Goal: Task Accomplishment & Management: Use online tool/utility

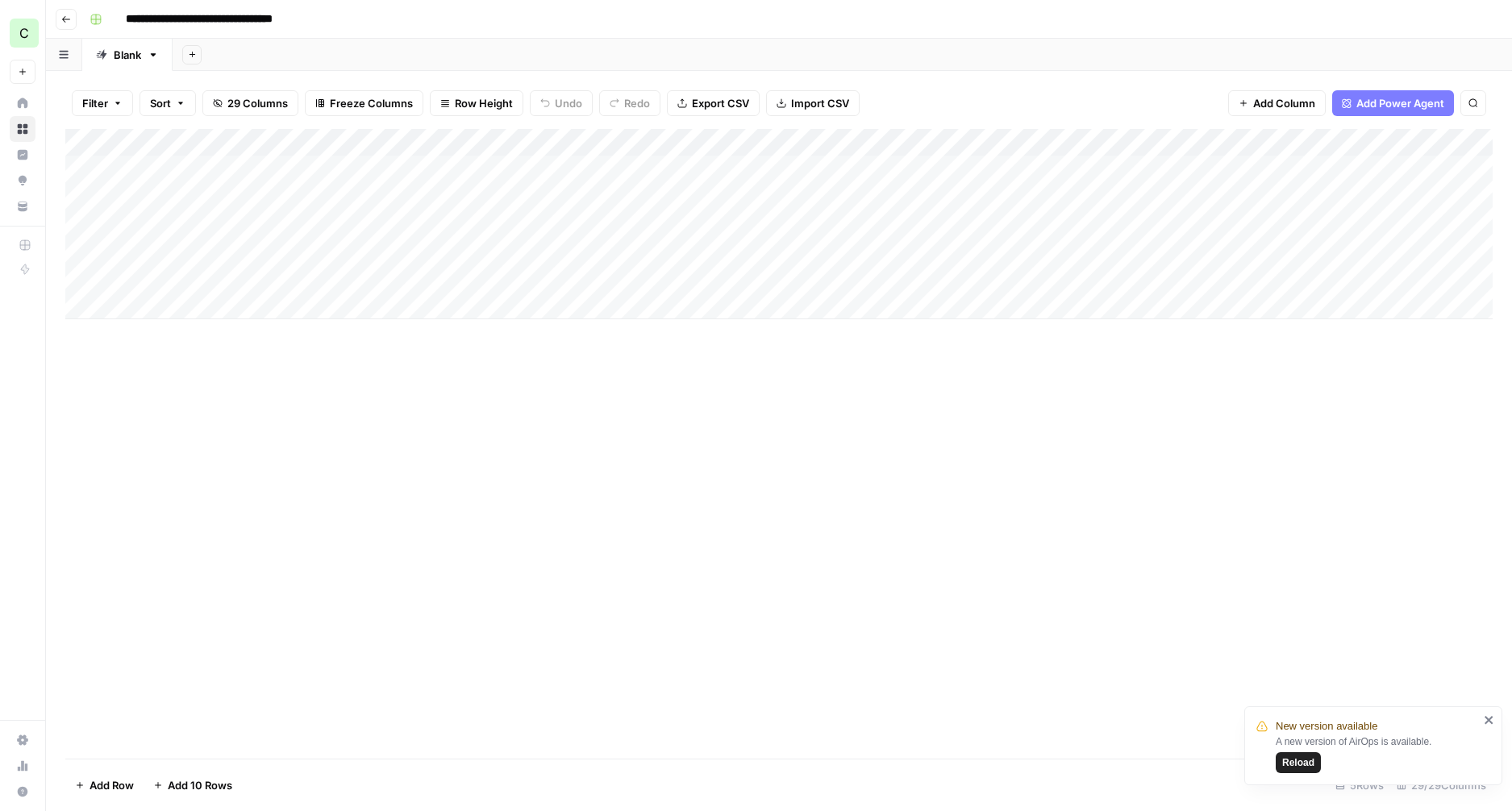
click at [313, 229] on div "Add Column" at bounding box center [779, 224] width 1428 height 191
click at [931, 230] on div "Add Column" at bounding box center [779, 224] width 1428 height 191
click at [920, 223] on div "Add Column" at bounding box center [779, 224] width 1428 height 191
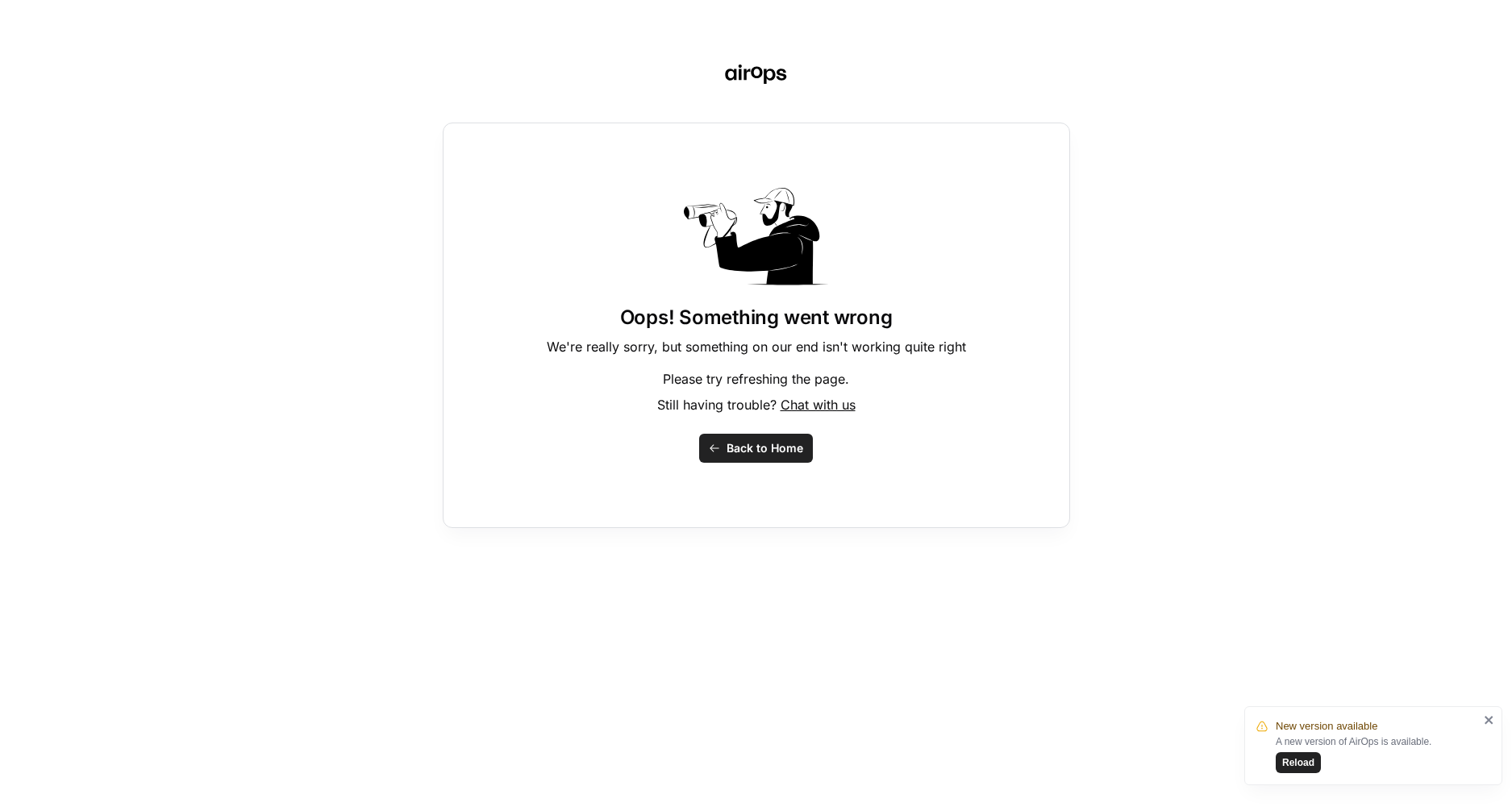
click at [762, 441] on span "Back to Home" at bounding box center [765, 448] width 77 height 16
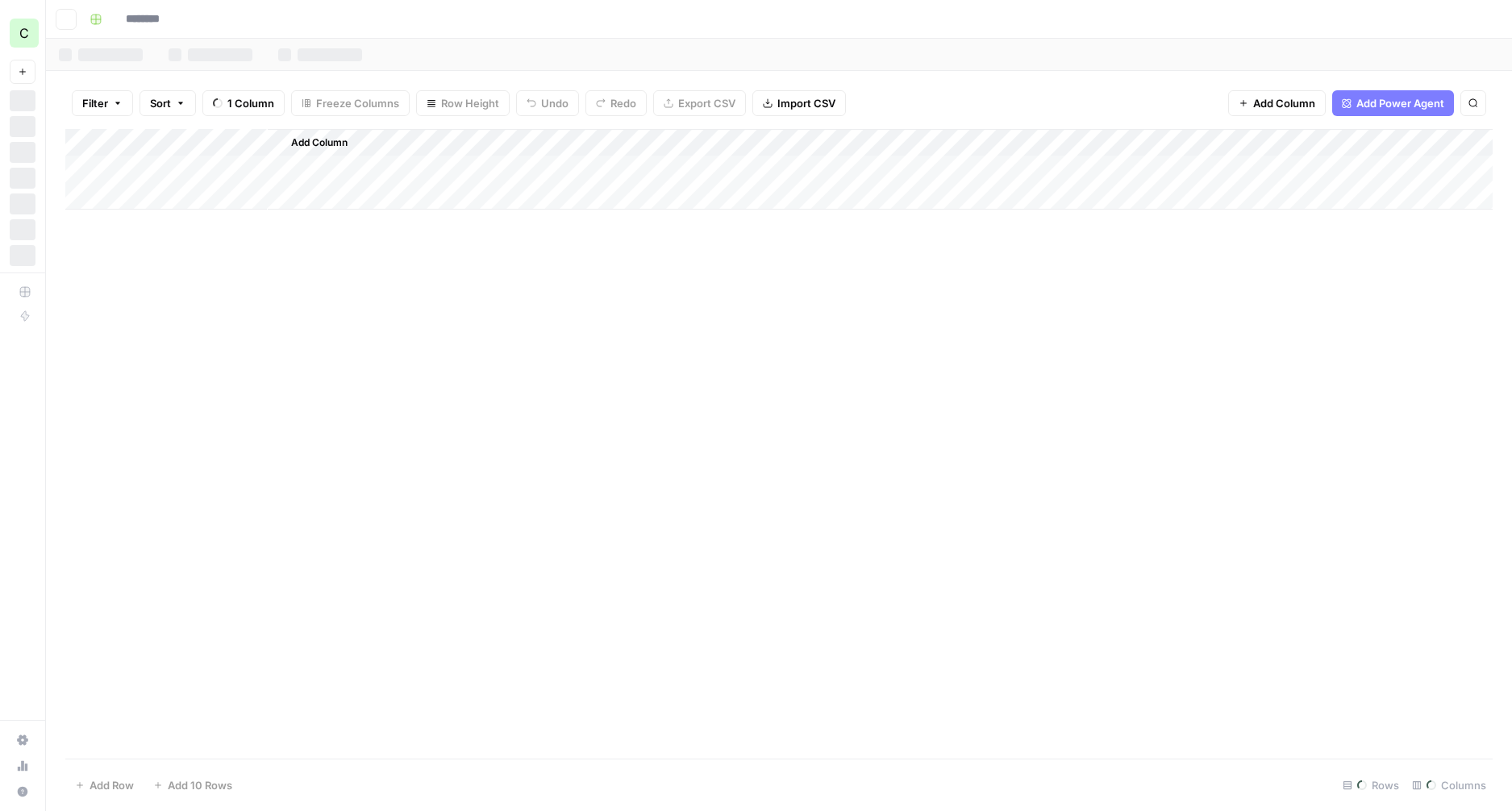
type input "**********"
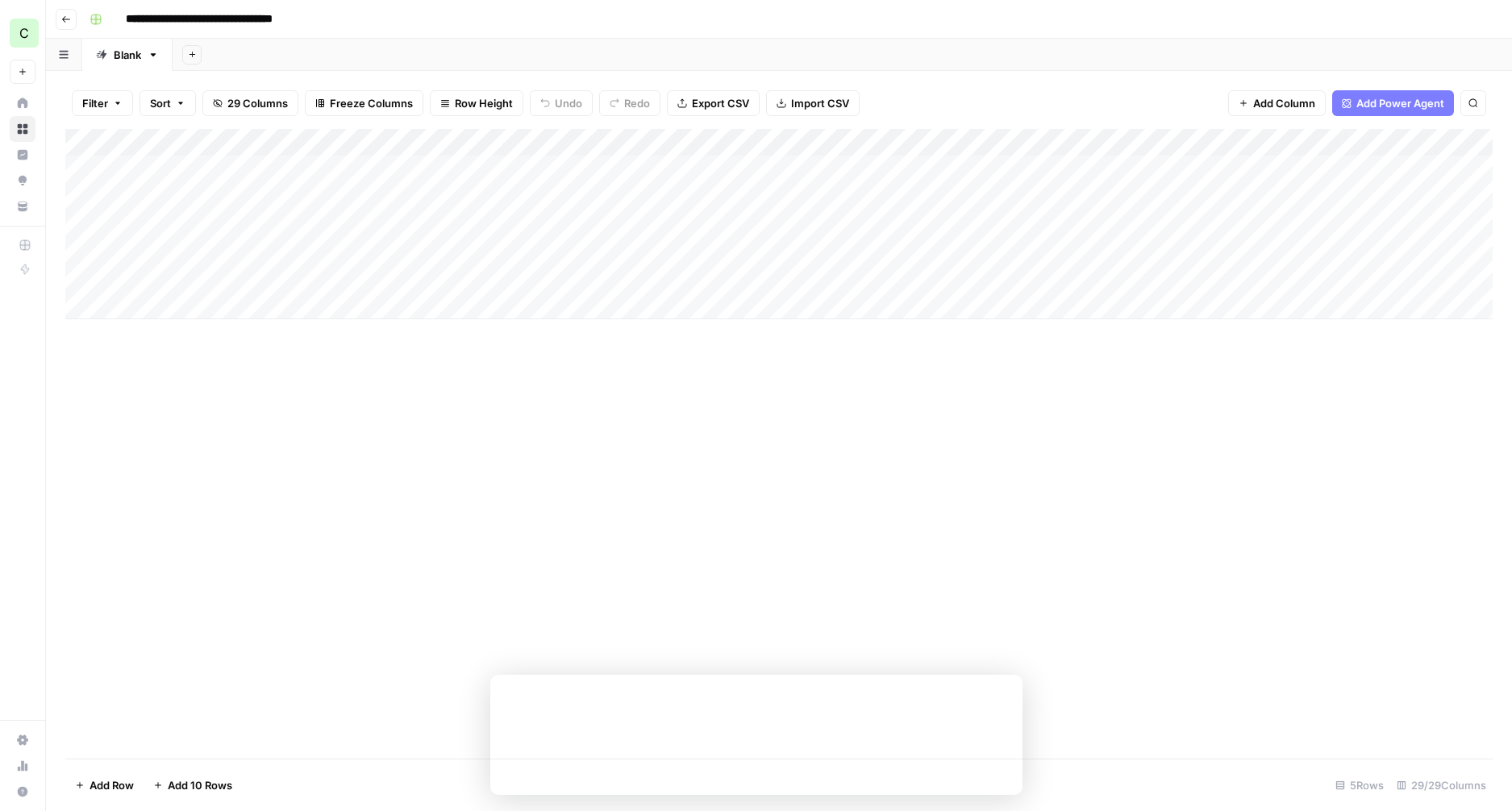
click at [920, 212] on div "Add Column" at bounding box center [779, 224] width 1428 height 191
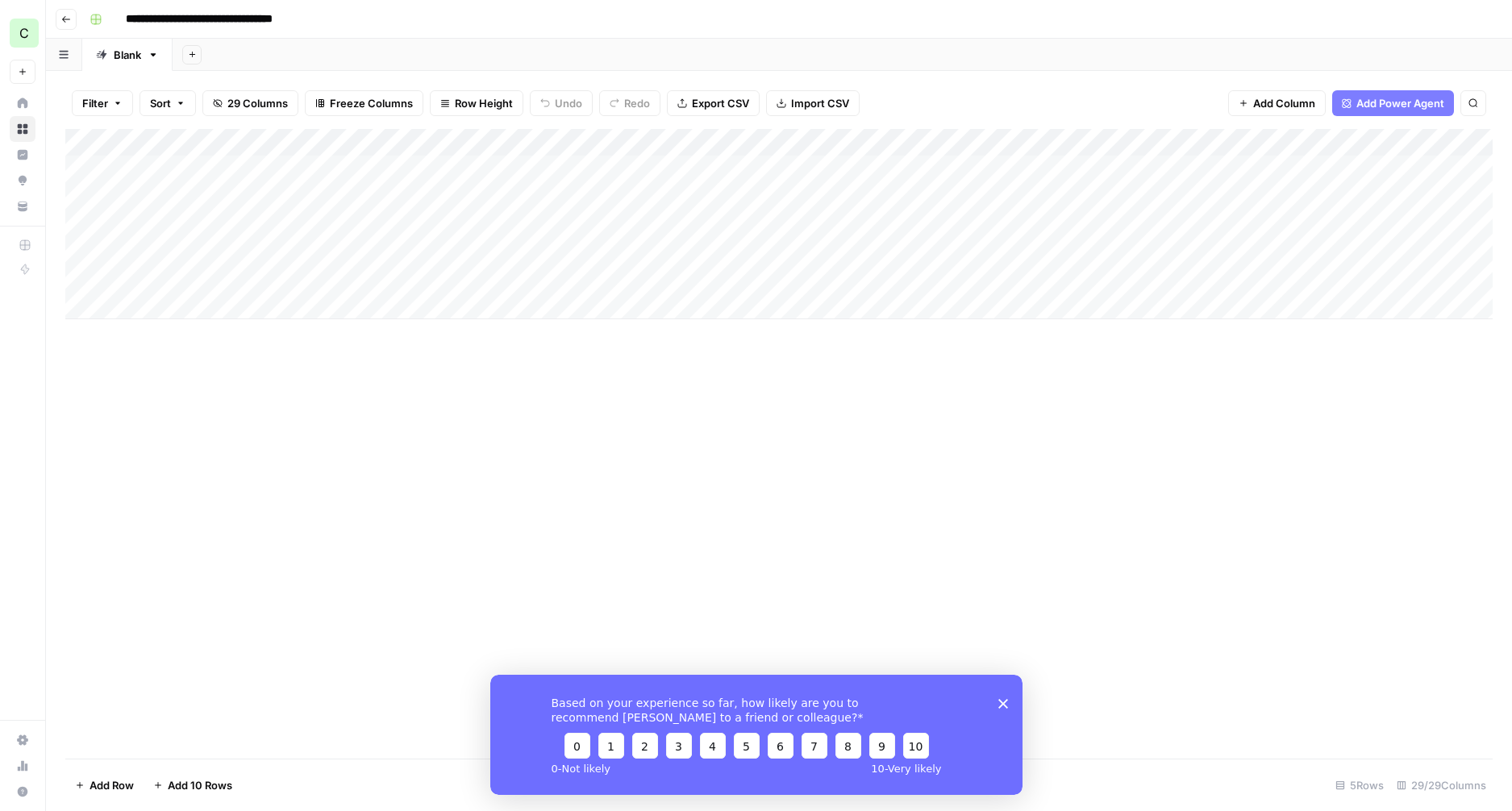
click at [920, 220] on div "Add Column" at bounding box center [779, 224] width 1428 height 191
click at [800, 367] on div "Add Column" at bounding box center [779, 444] width 1428 height 630
click at [954, 223] on div "Add Column" at bounding box center [779, 224] width 1428 height 191
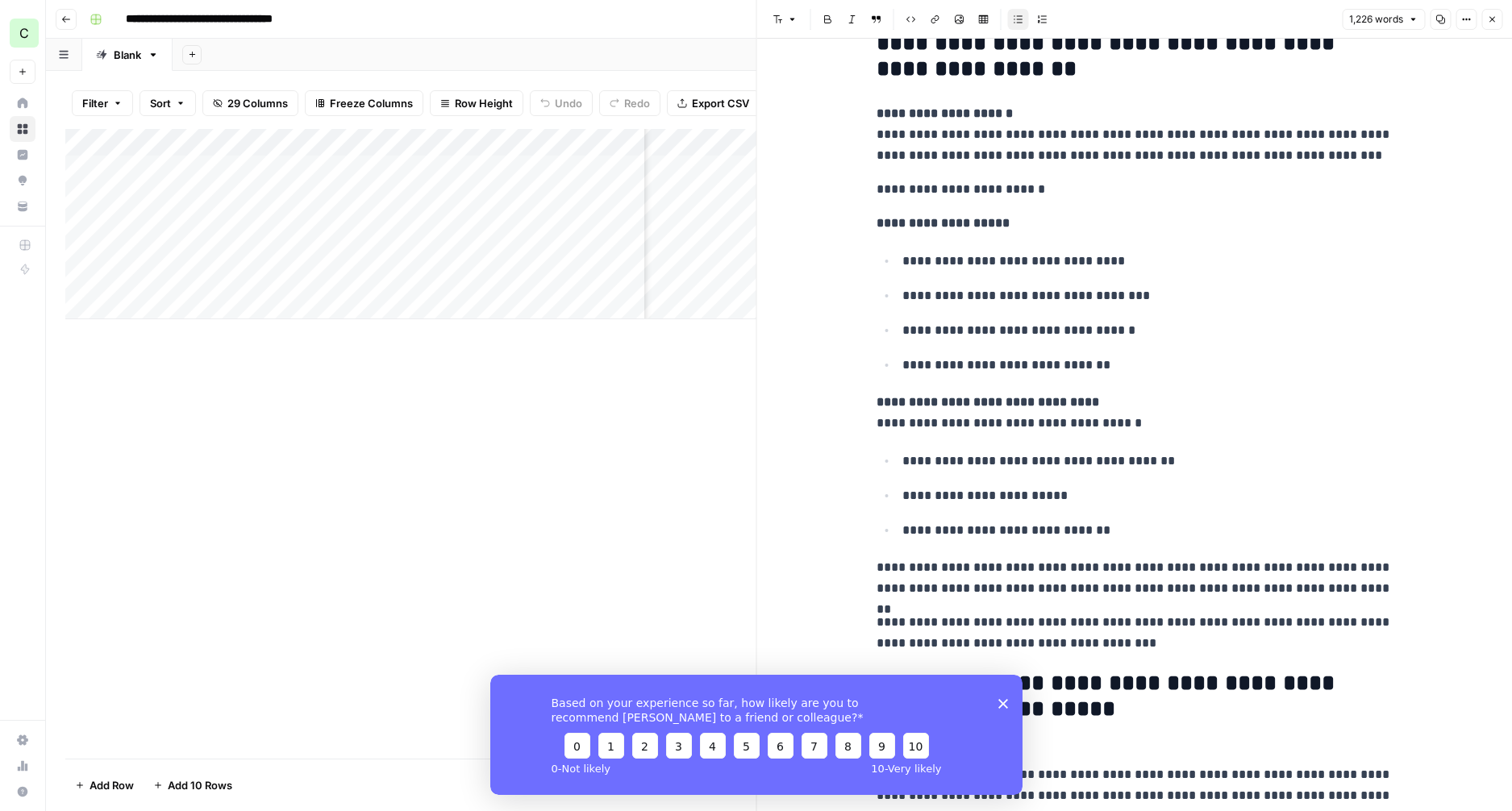
scroll to position [2134, 0]
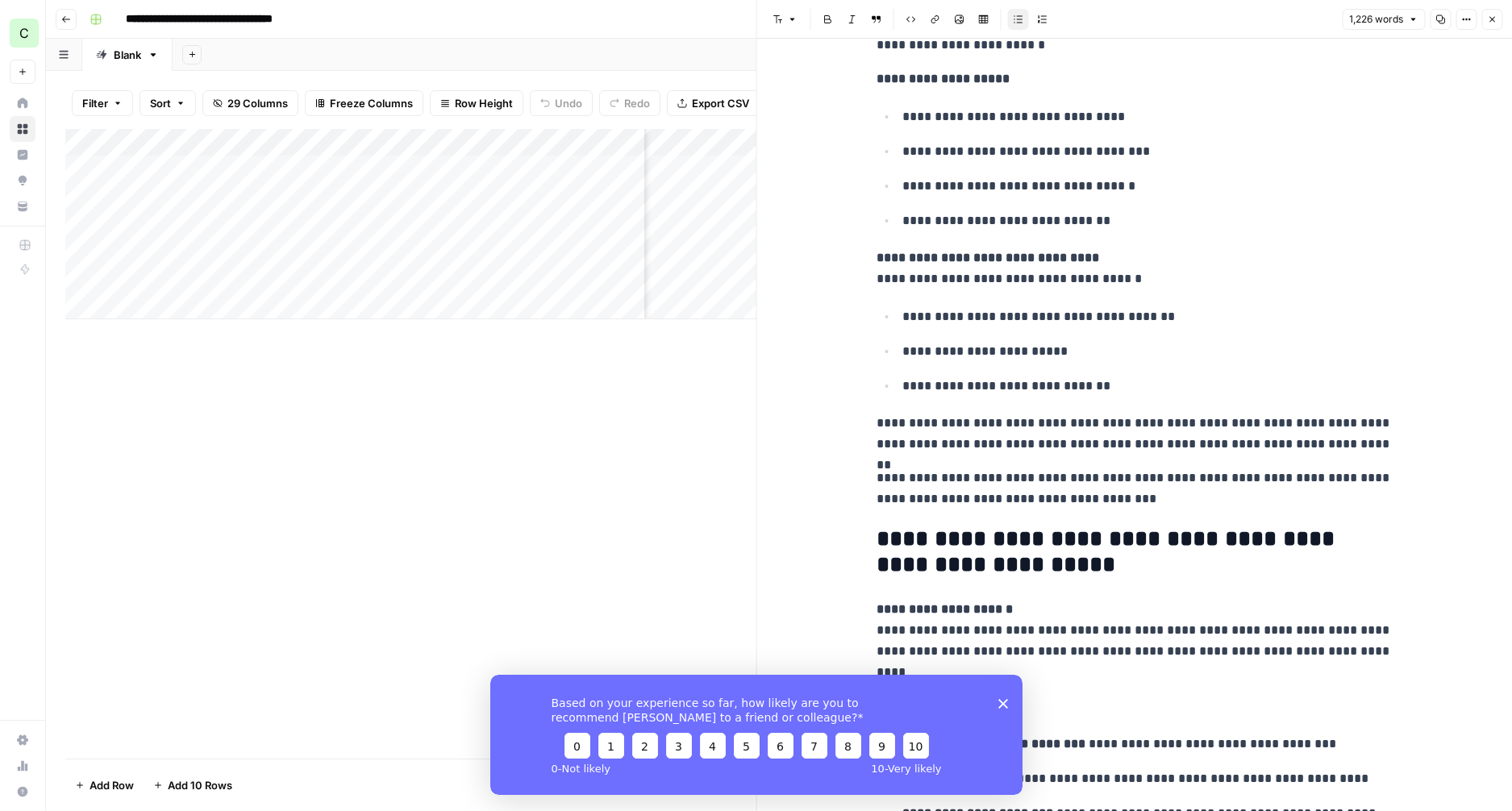
click at [1004, 709] on div "Based on your experience so far, how likely are you to recommend [PERSON_NAME] …" at bounding box center [755, 734] width 532 height 120
click at [1003, 707] on icon "Close survey" at bounding box center [1003, 703] width 9 height 9
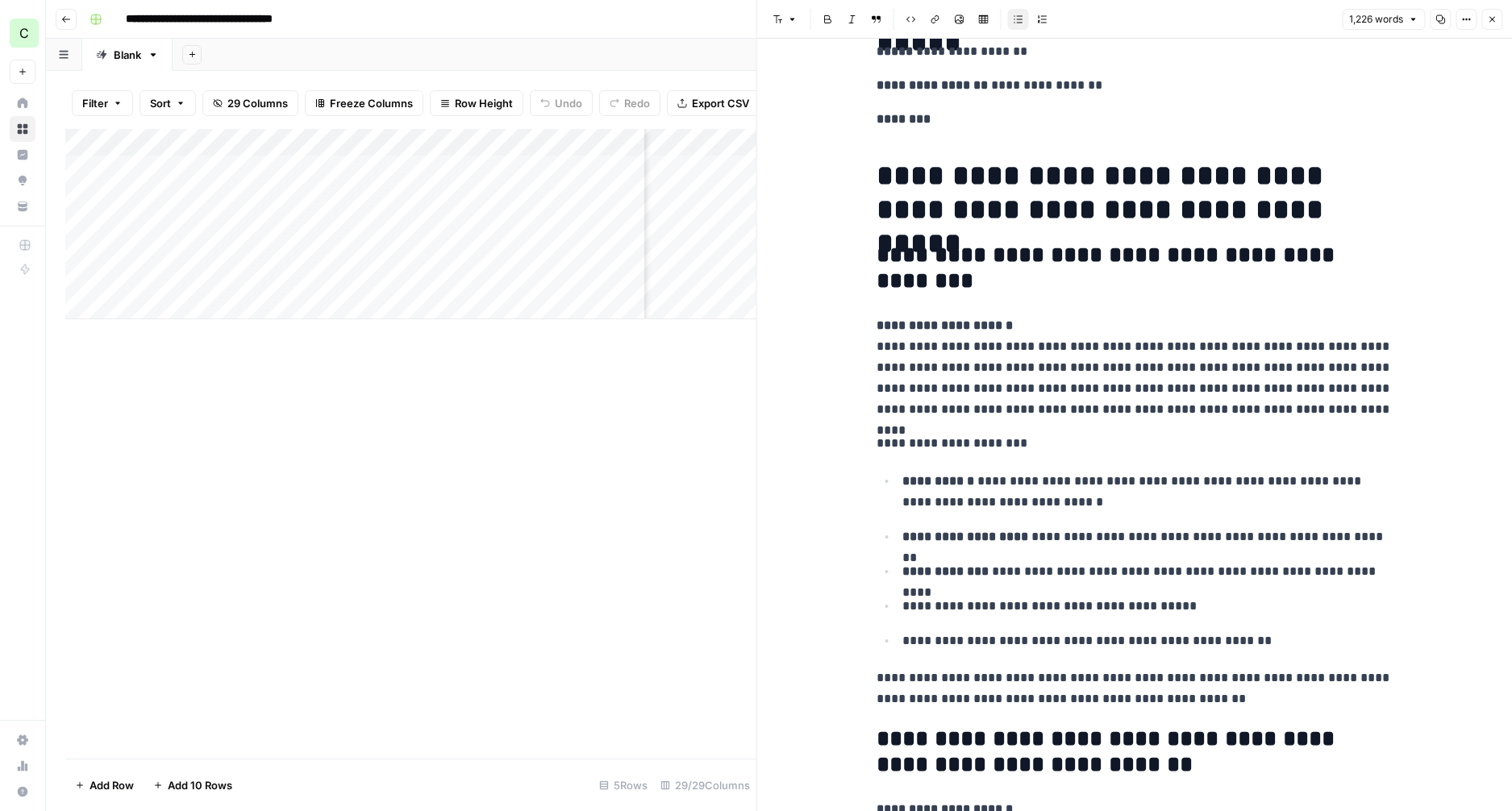
scroll to position [183, 0]
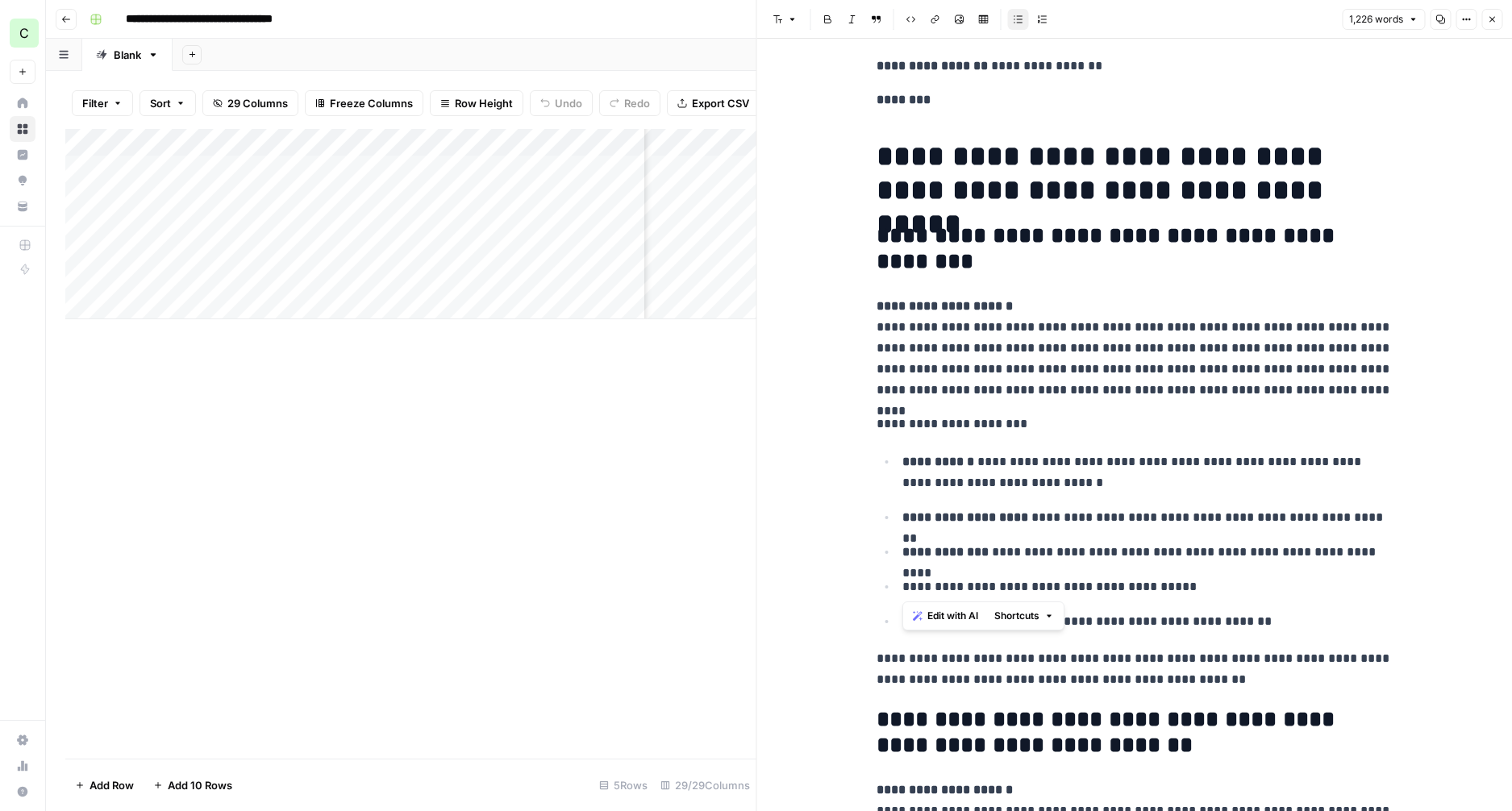
drag, startPoint x: 1181, startPoint y: 581, endPoint x: 945, endPoint y: 579, distance: 236.0
click at [878, 578] on ul "**********" at bounding box center [1134, 541] width 516 height 181
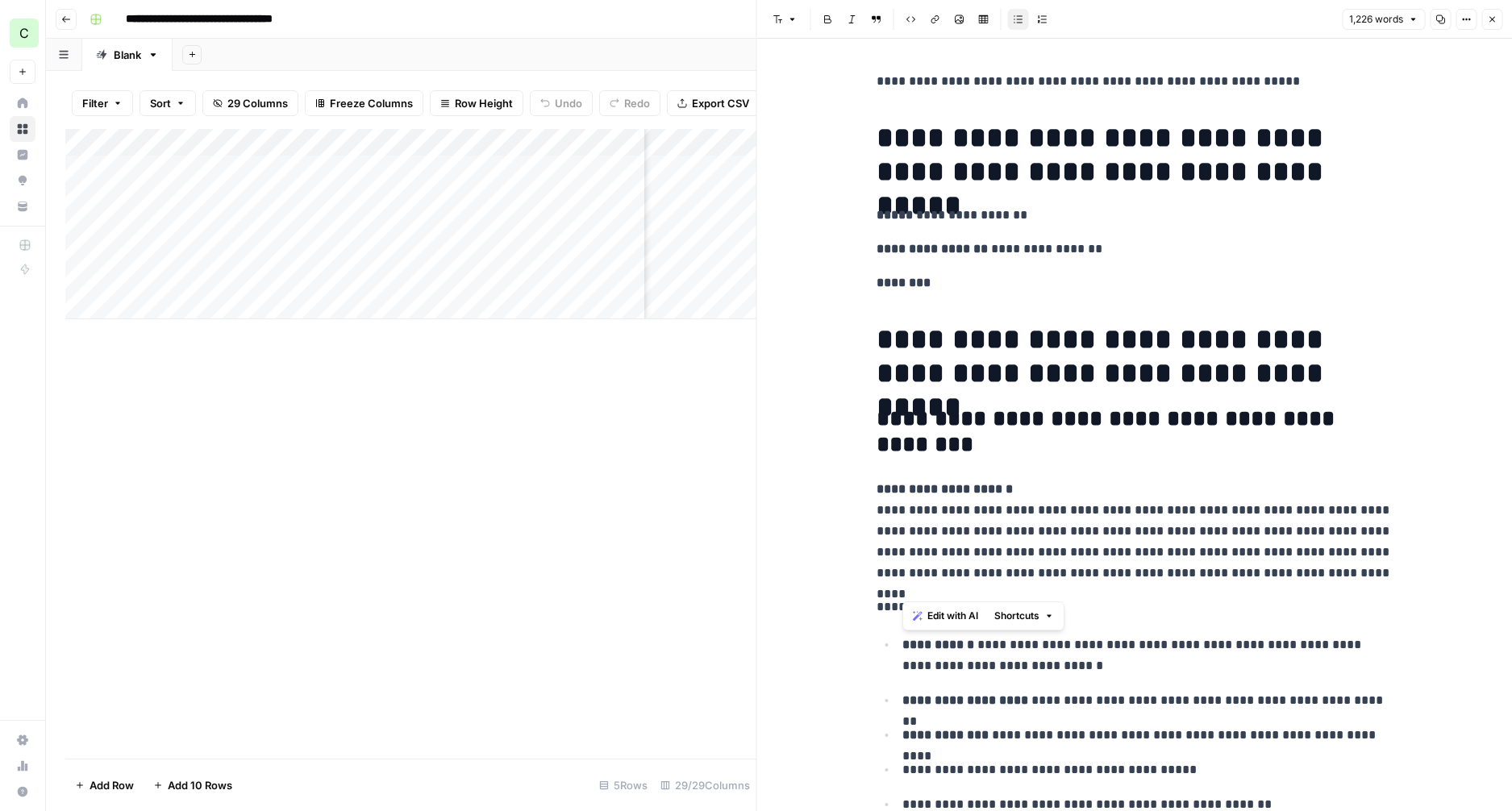
click at [1500, 28] on button "Close" at bounding box center [1492, 19] width 21 height 21
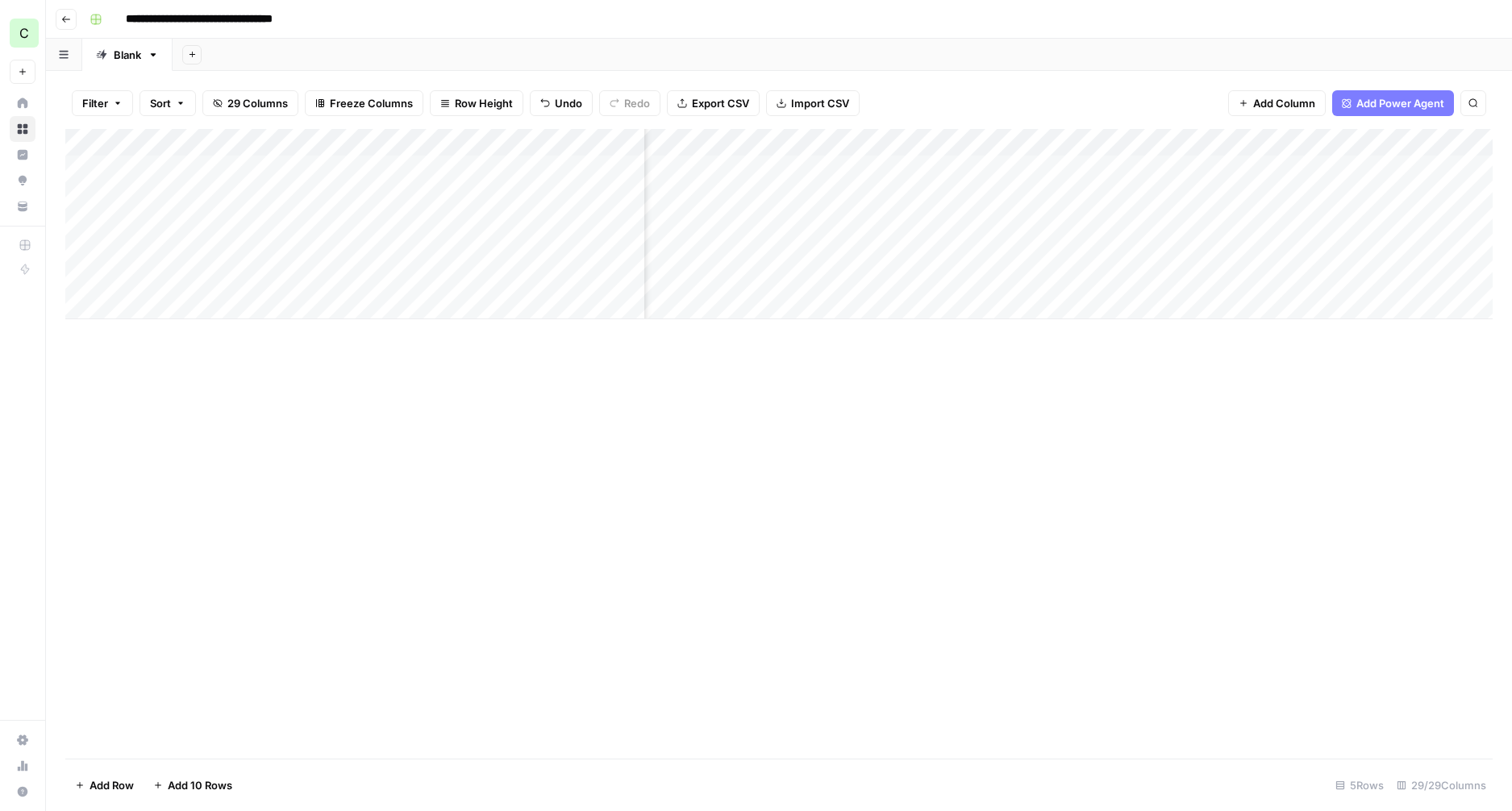
scroll to position [0, 1730]
click at [876, 226] on div "Add Column" at bounding box center [779, 224] width 1428 height 191
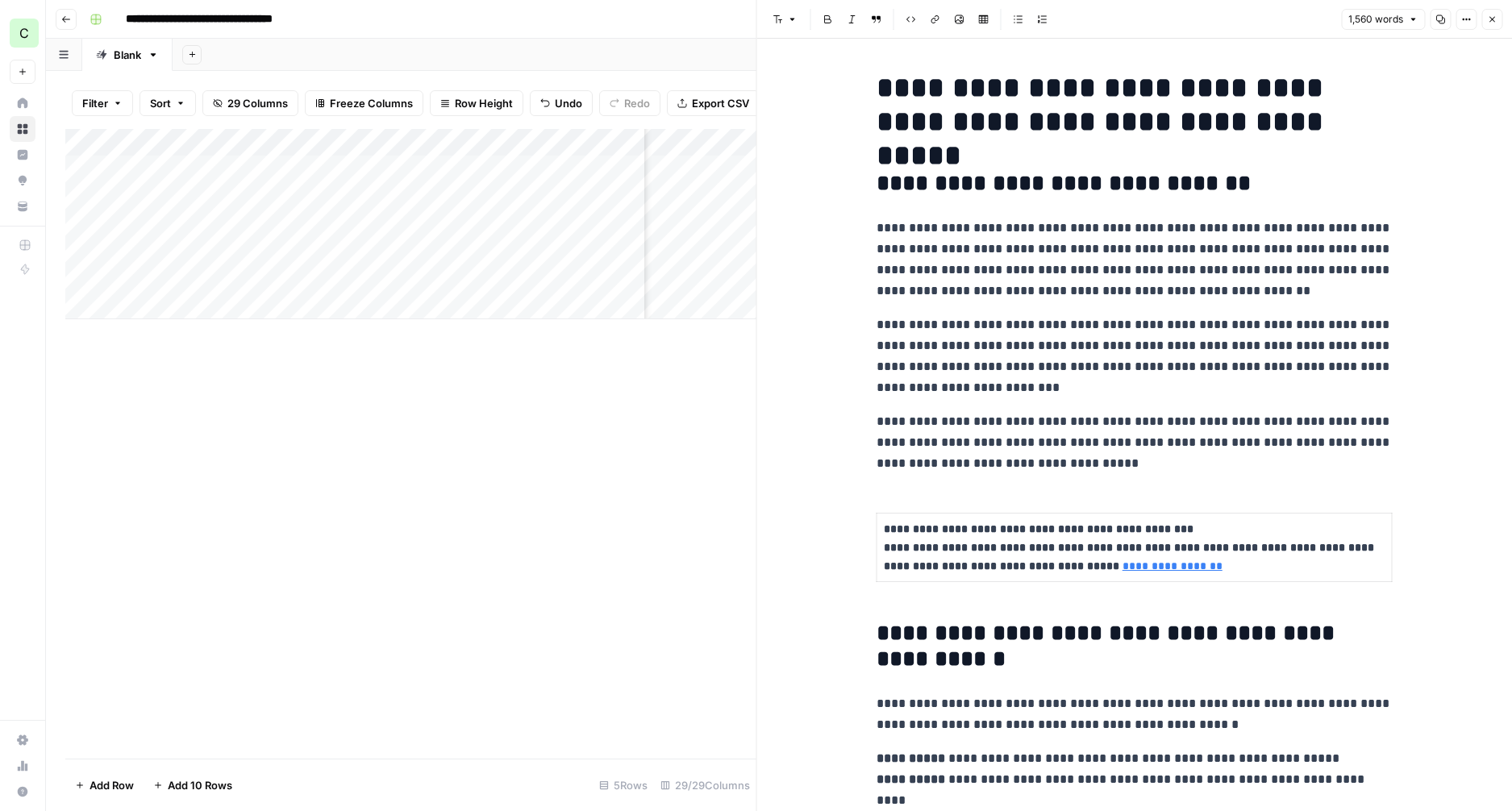
click at [1500, 24] on button "Close" at bounding box center [1492, 19] width 21 height 21
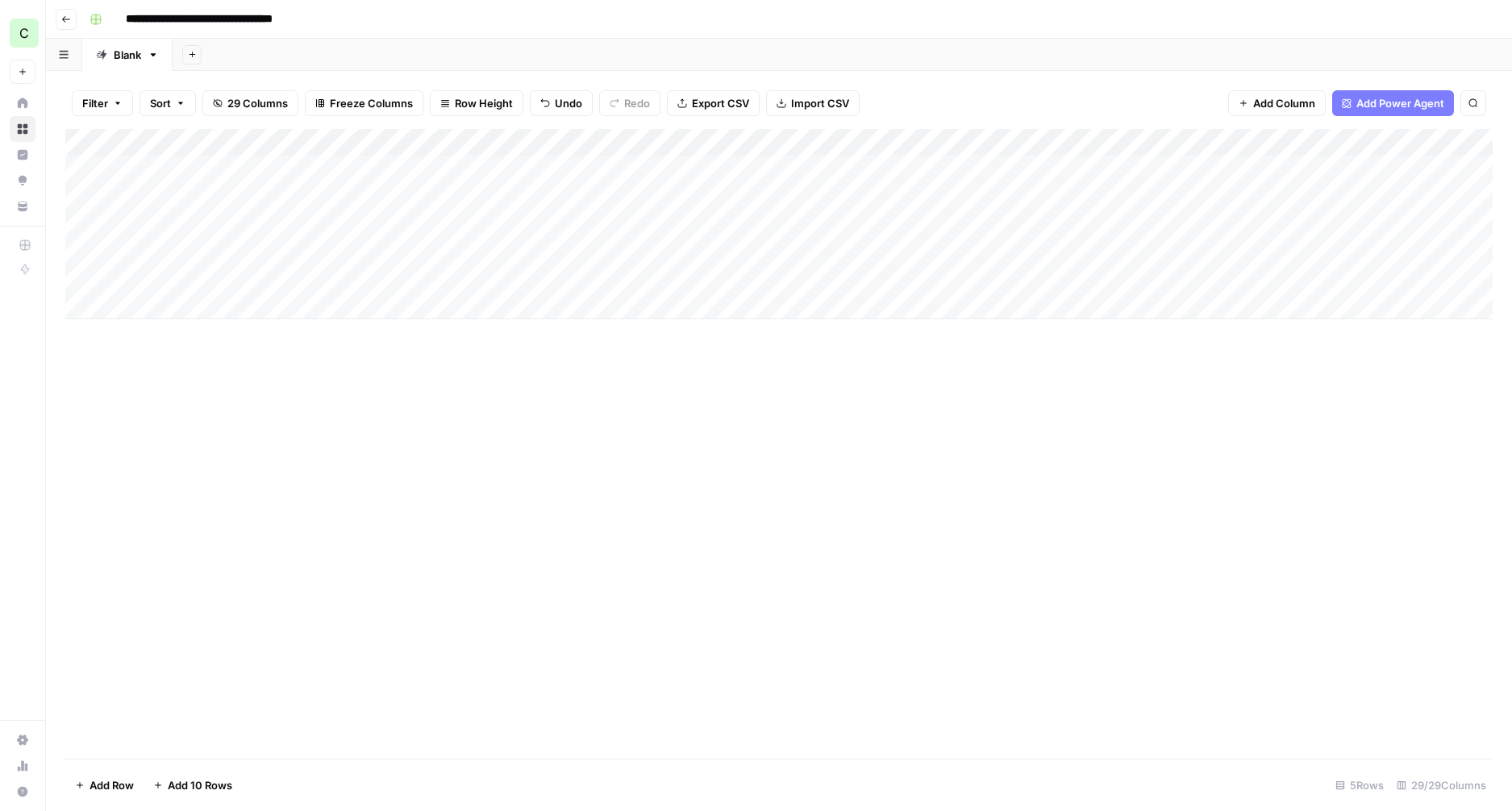
click at [62, 25] on button "Go back" at bounding box center [66, 19] width 21 height 21
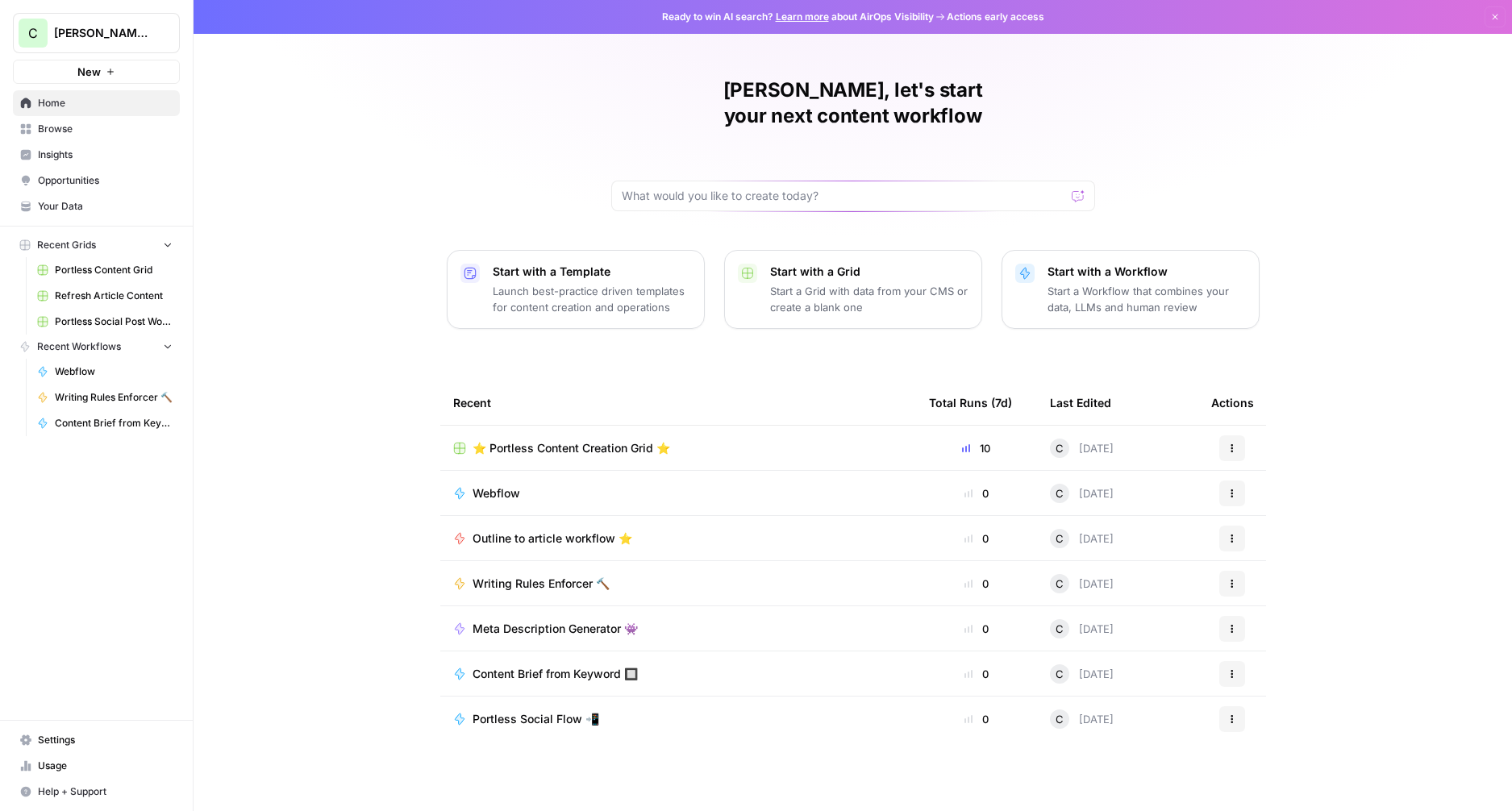
click at [62, 131] on span "Browse" at bounding box center [105, 128] width 135 height 14
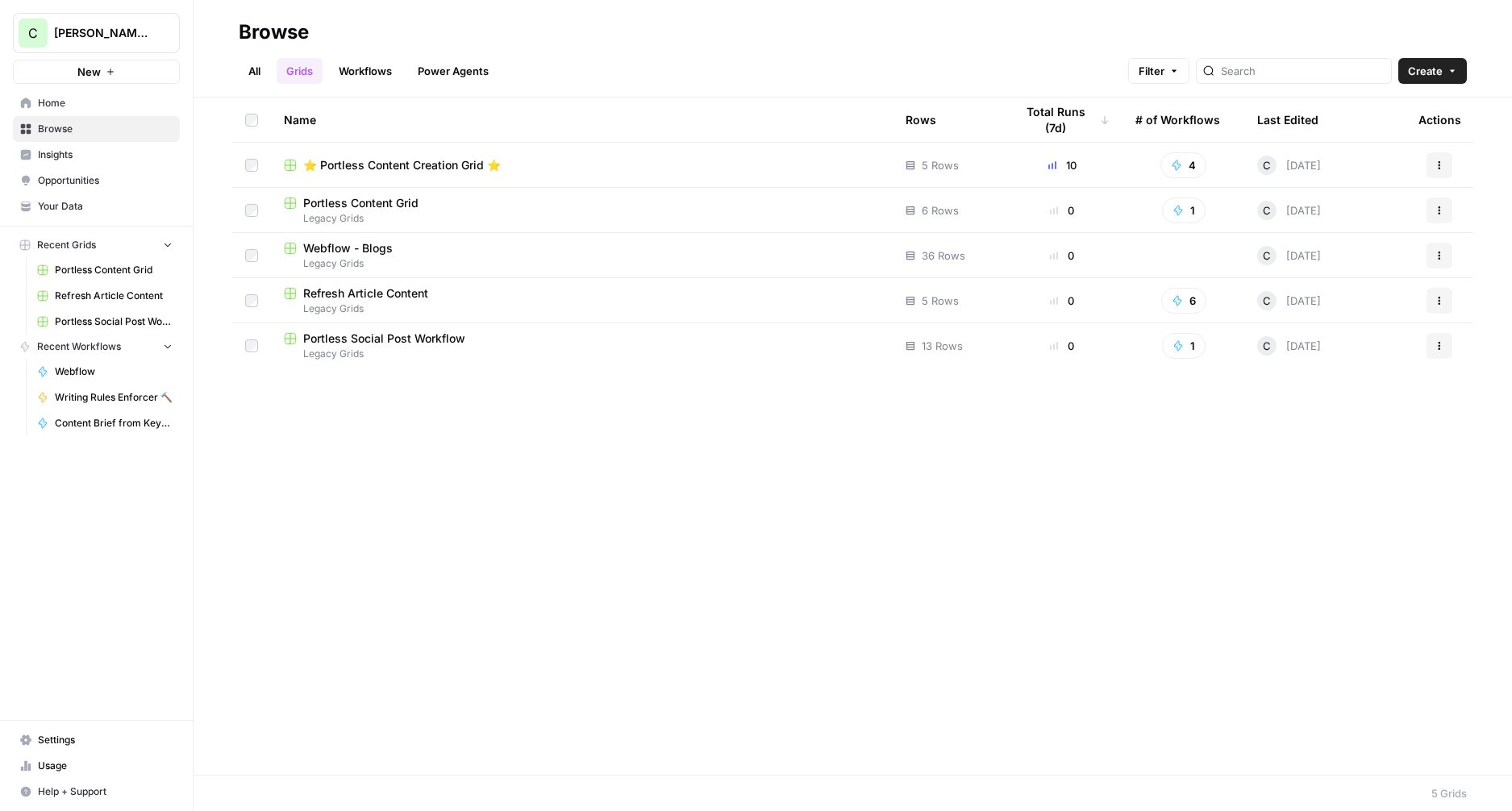
click at [412, 341] on span "Portless Social Post Workflow" at bounding box center [384, 339] width 162 height 16
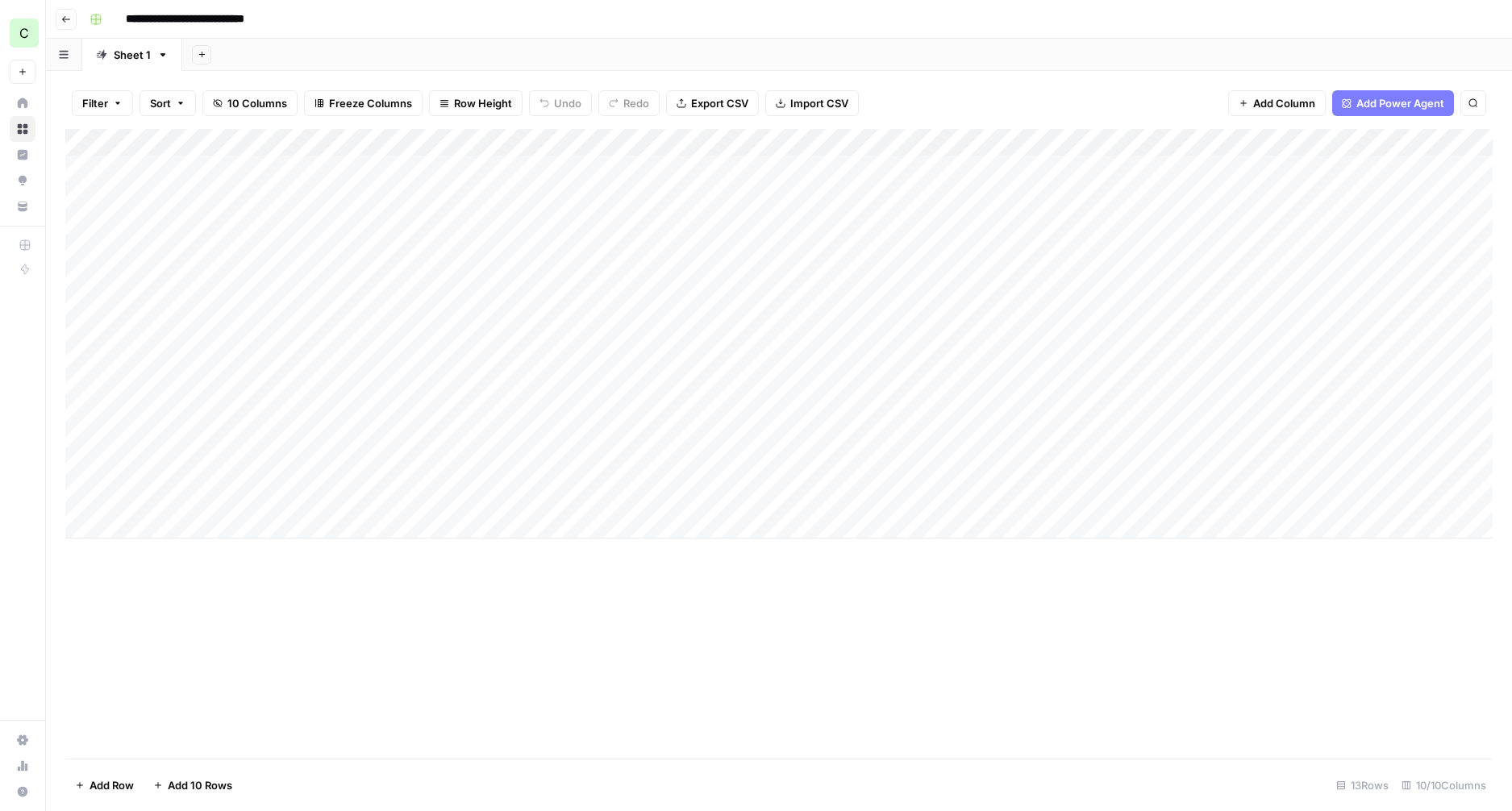
click at [340, 494] on div "Add Column" at bounding box center [779, 334] width 1428 height 410
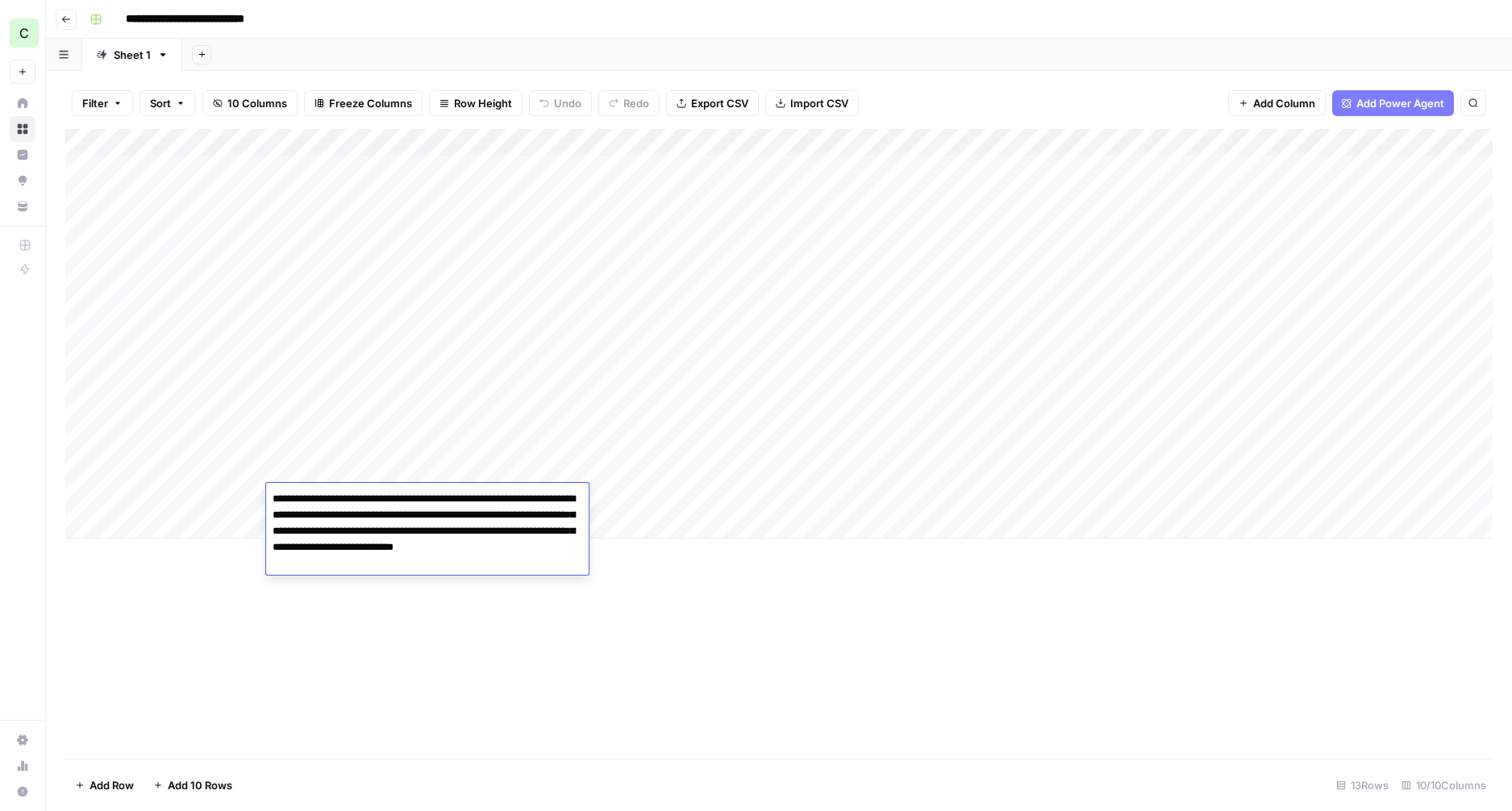
click at [609, 671] on div "Add Column" at bounding box center [779, 444] width 1428 height 630
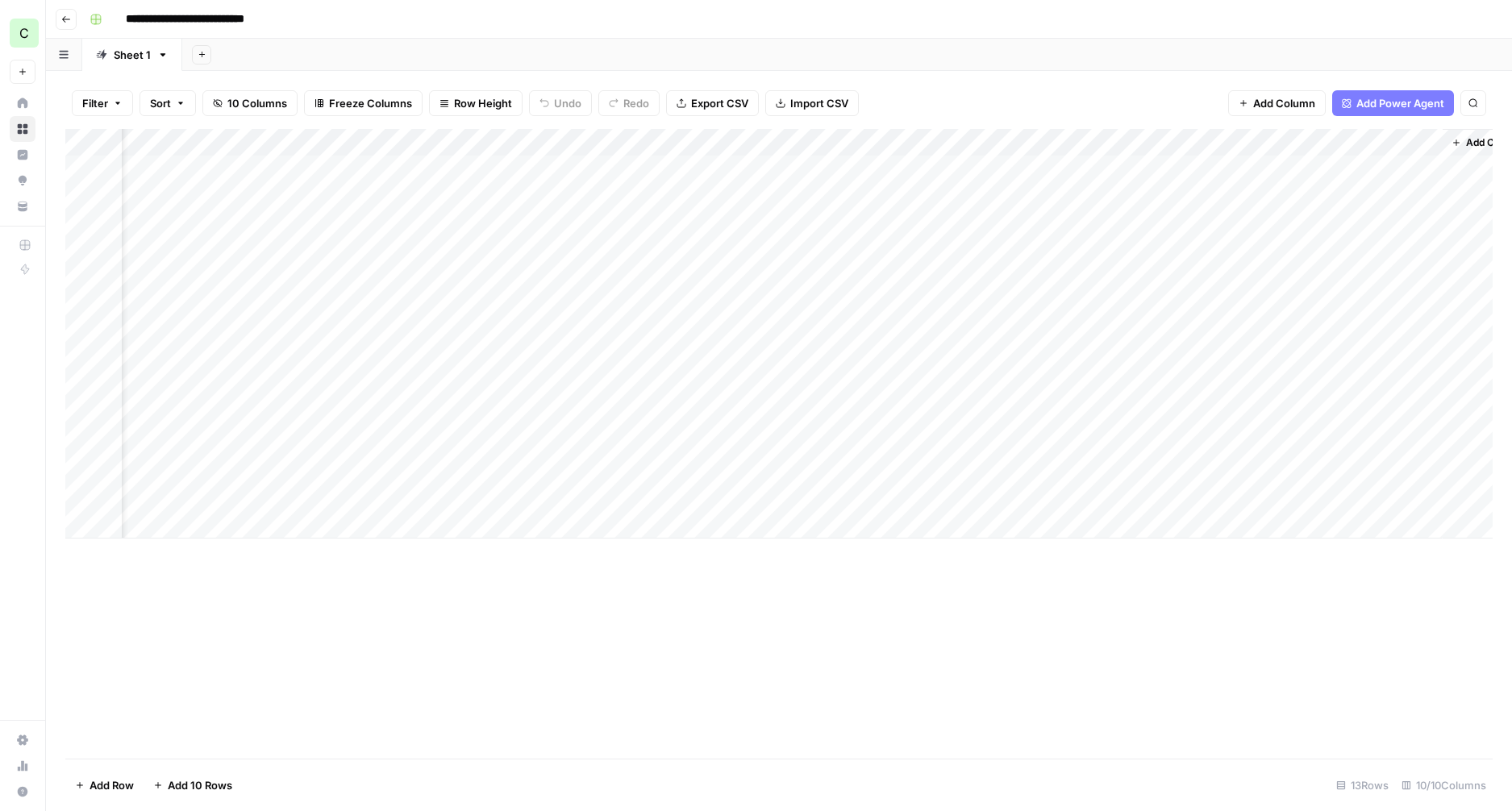
scroll to position [0, 171]
click at [1097, 496] on div "Add Column" at bounding box center [779, 334] width 1428 height 410
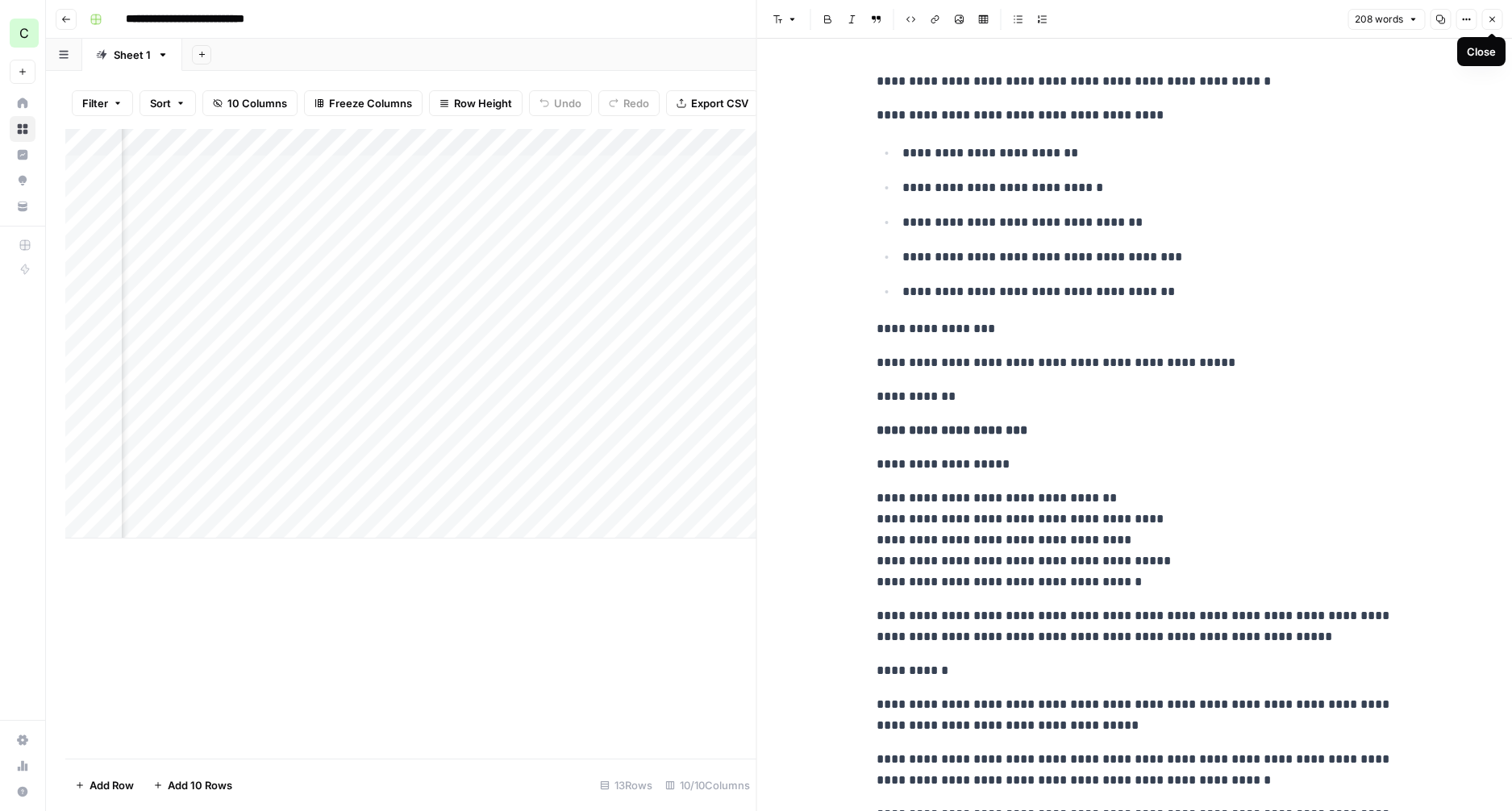
click at [1491, 18] on icon "button" at bounding box center [1492, 19] width 9 height 9
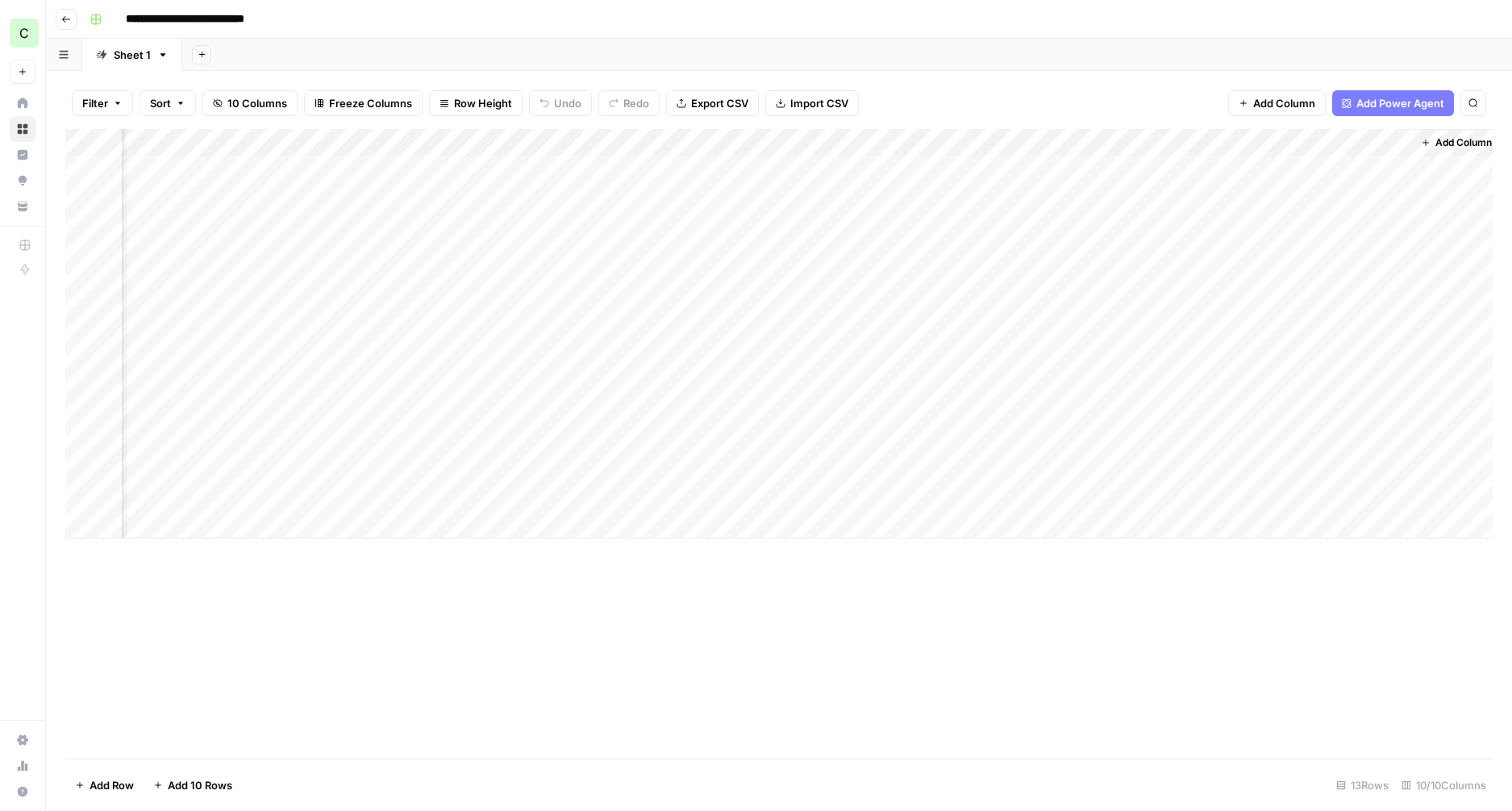
scroll to position [0, 152]
click at [1263, 498] on div "Add Column" at bounding box center [779, 334] width 1428 height 410
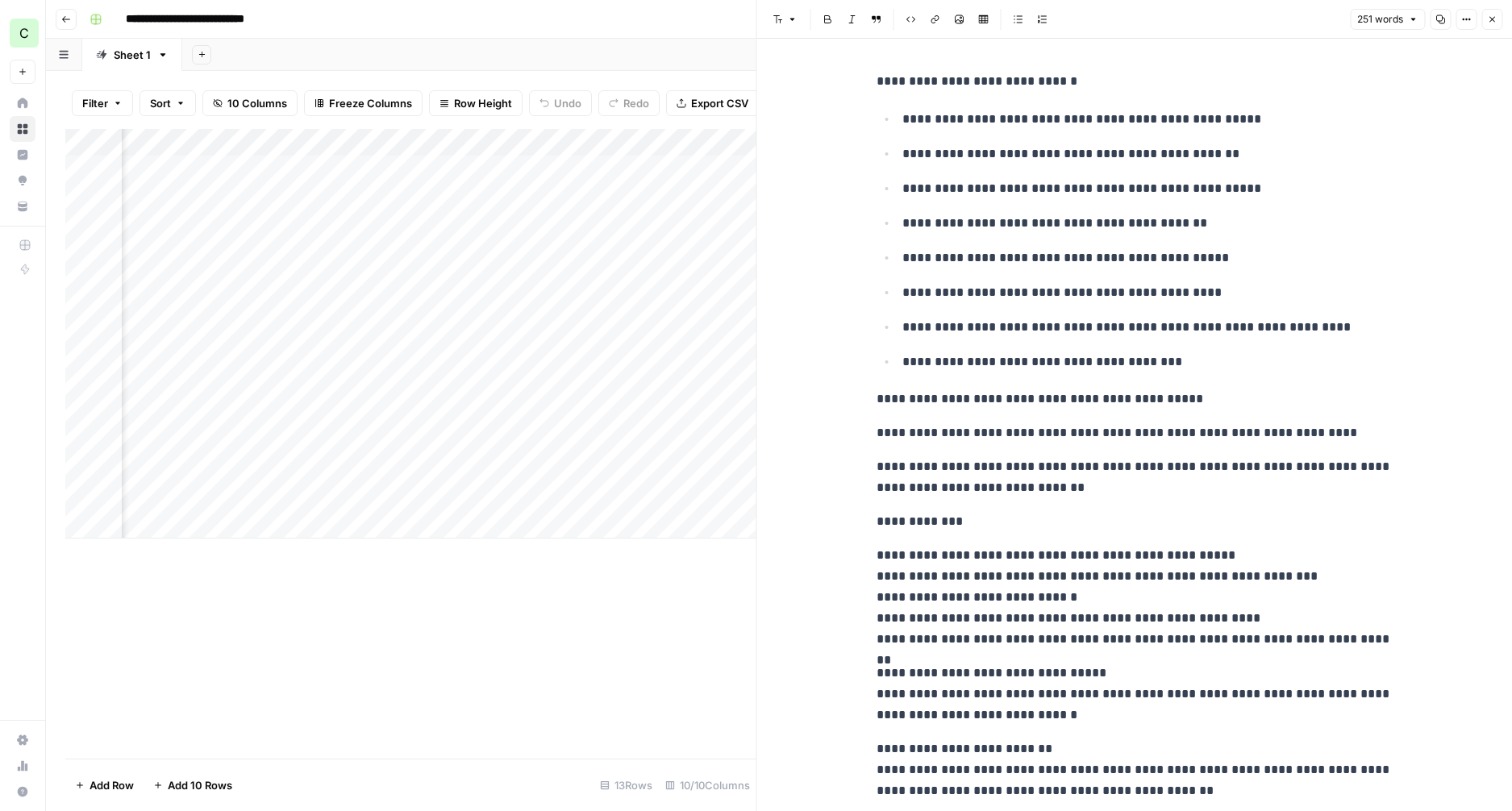
click at [1489, 26] on button "Close" at bounding box center [1492, 19] width 21 height 21
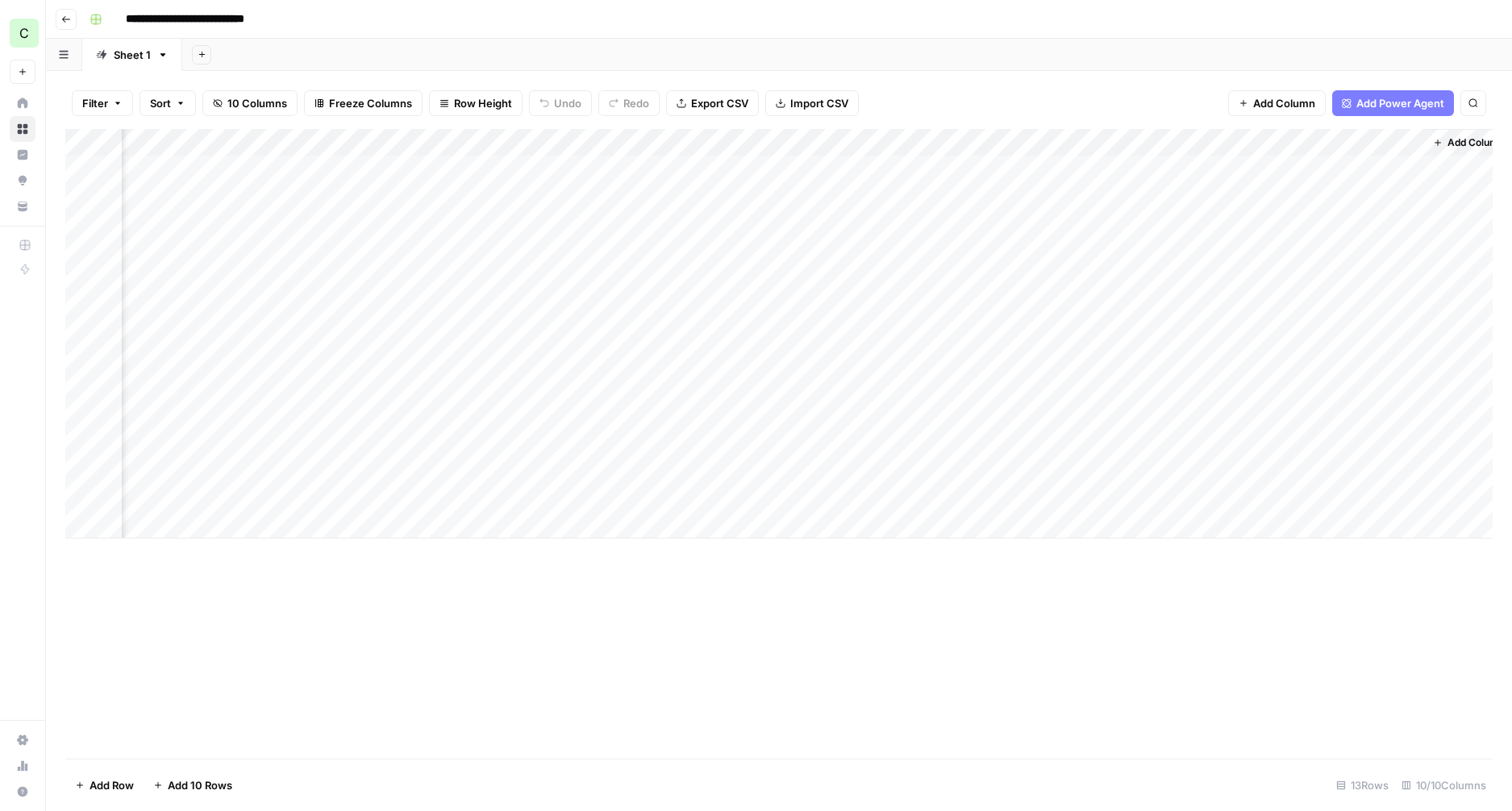
click at [1410, 495] on div "Add Column" at bounding box center [779, 334] width 1428 height 410
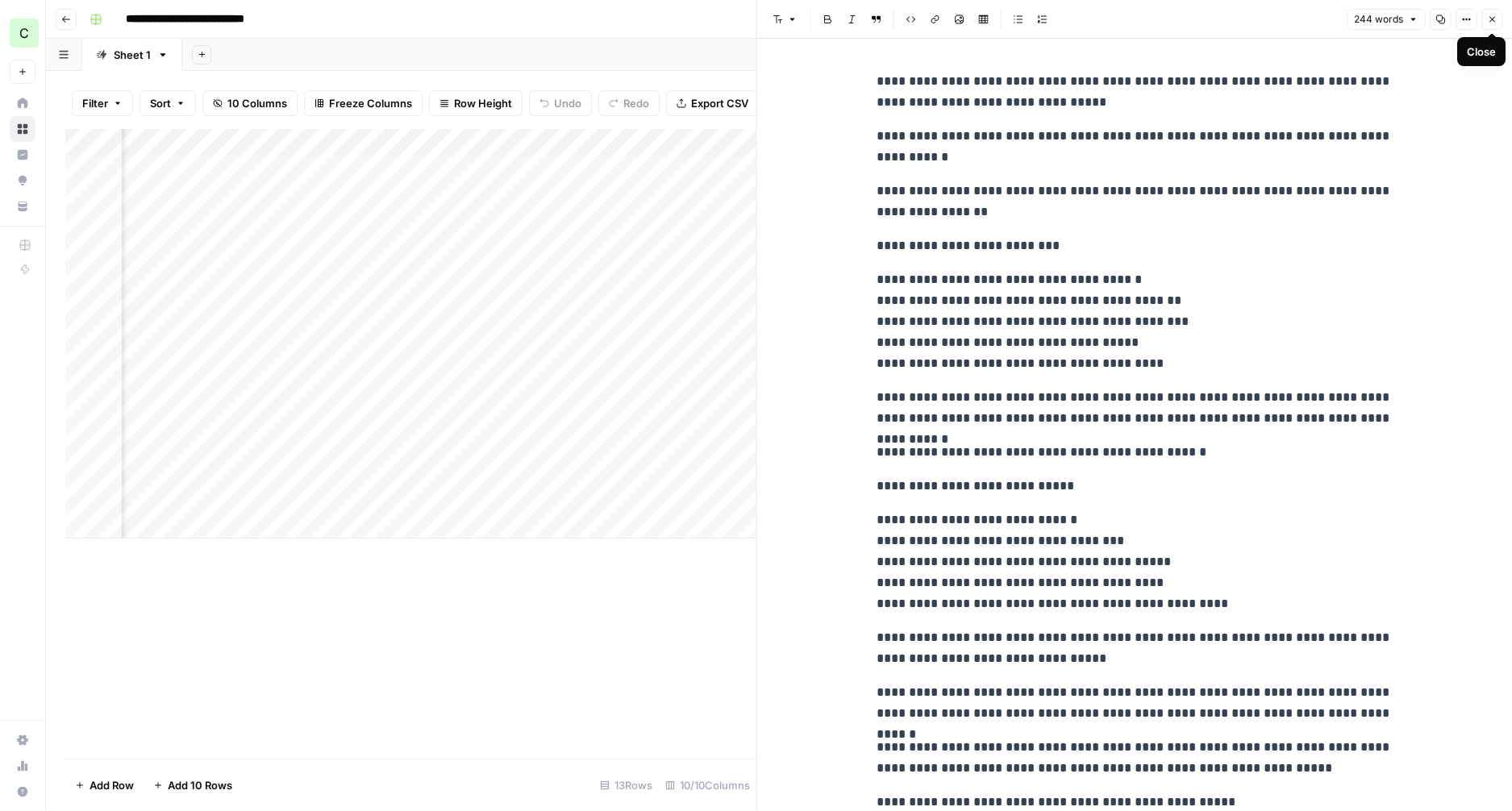
click at [1494, 20] on icon "button" at bounding box center [1492, 19] width 9 height 9
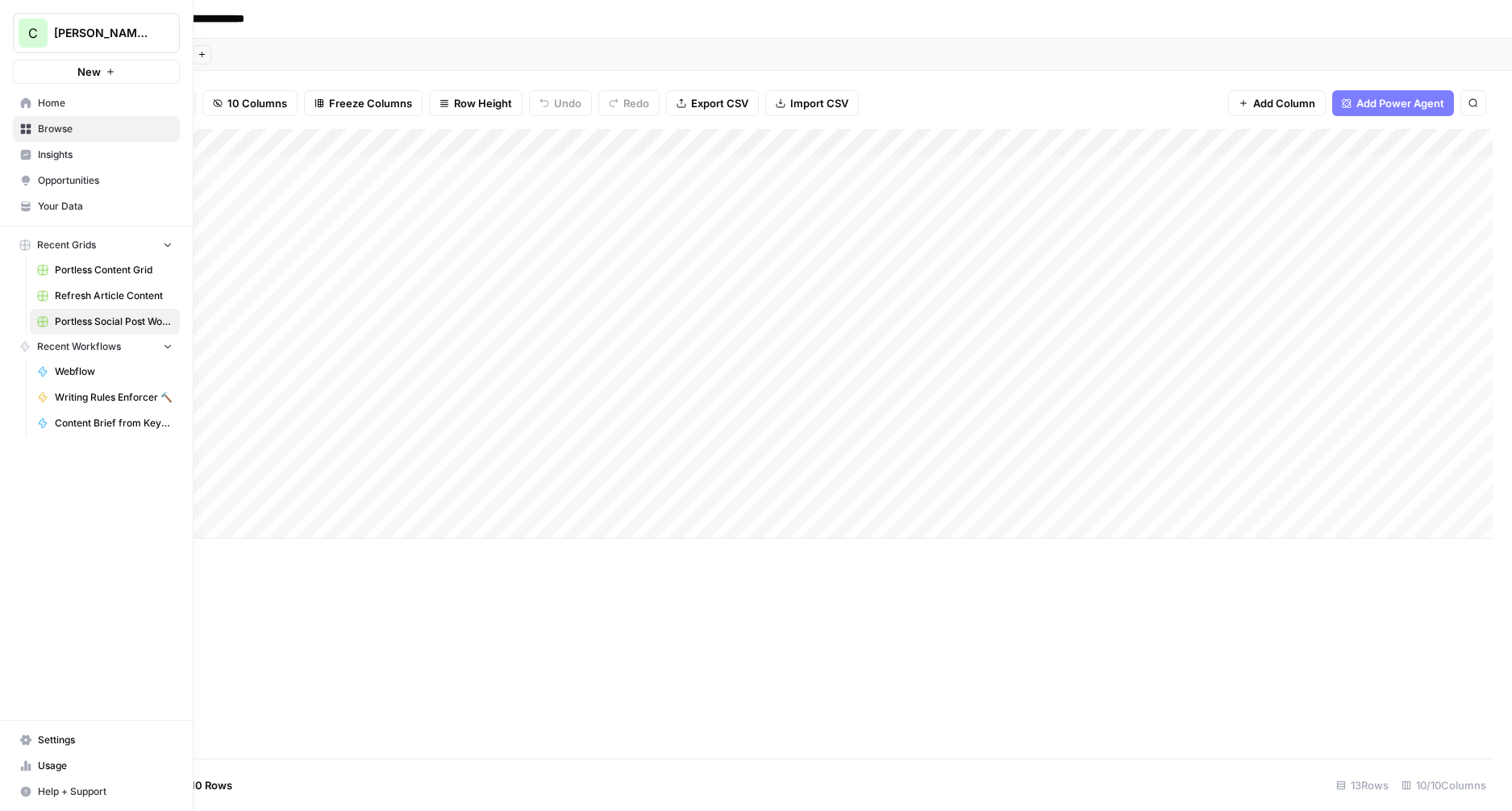
click at [46, 130] on span "Browse" at bounding box center [105, 128] width 135 height 14
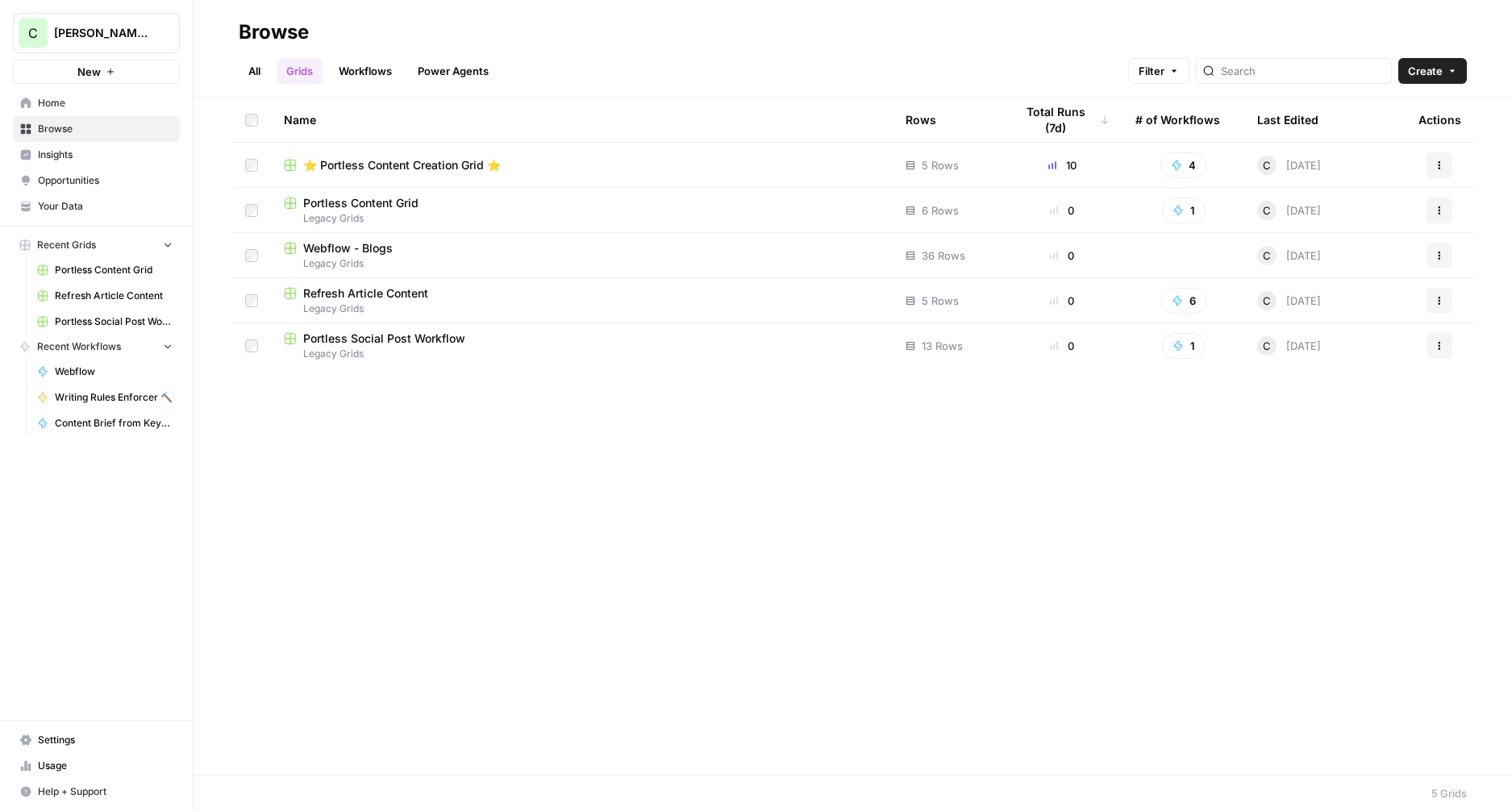
click at [369, 65] on link "Workflows" at bounding box center [365, 70] width 73 height 26
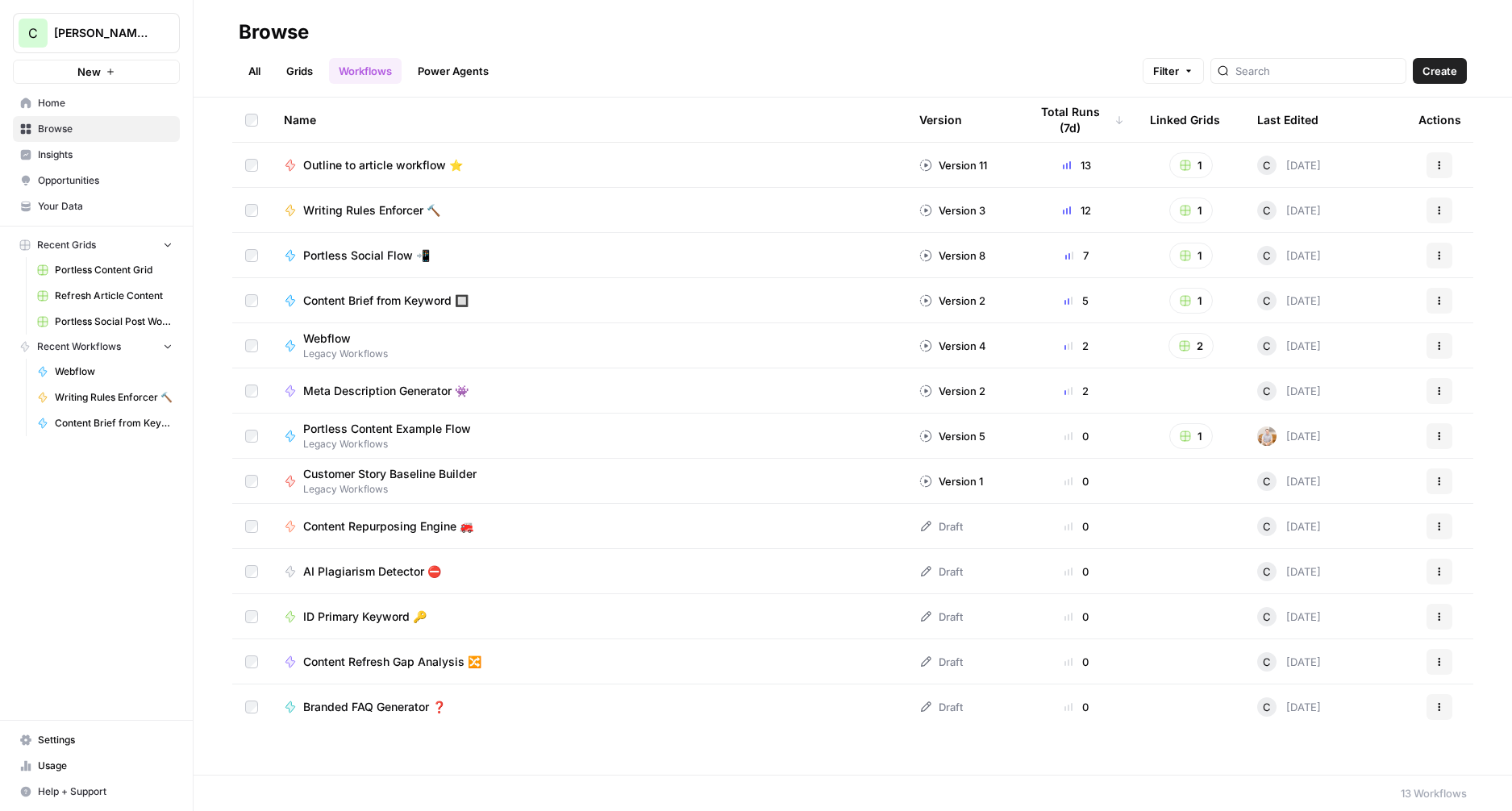
click at [367, 254] on span "Portless Social Flow 📲" at bounding box center [366, 255] width 126 height 16
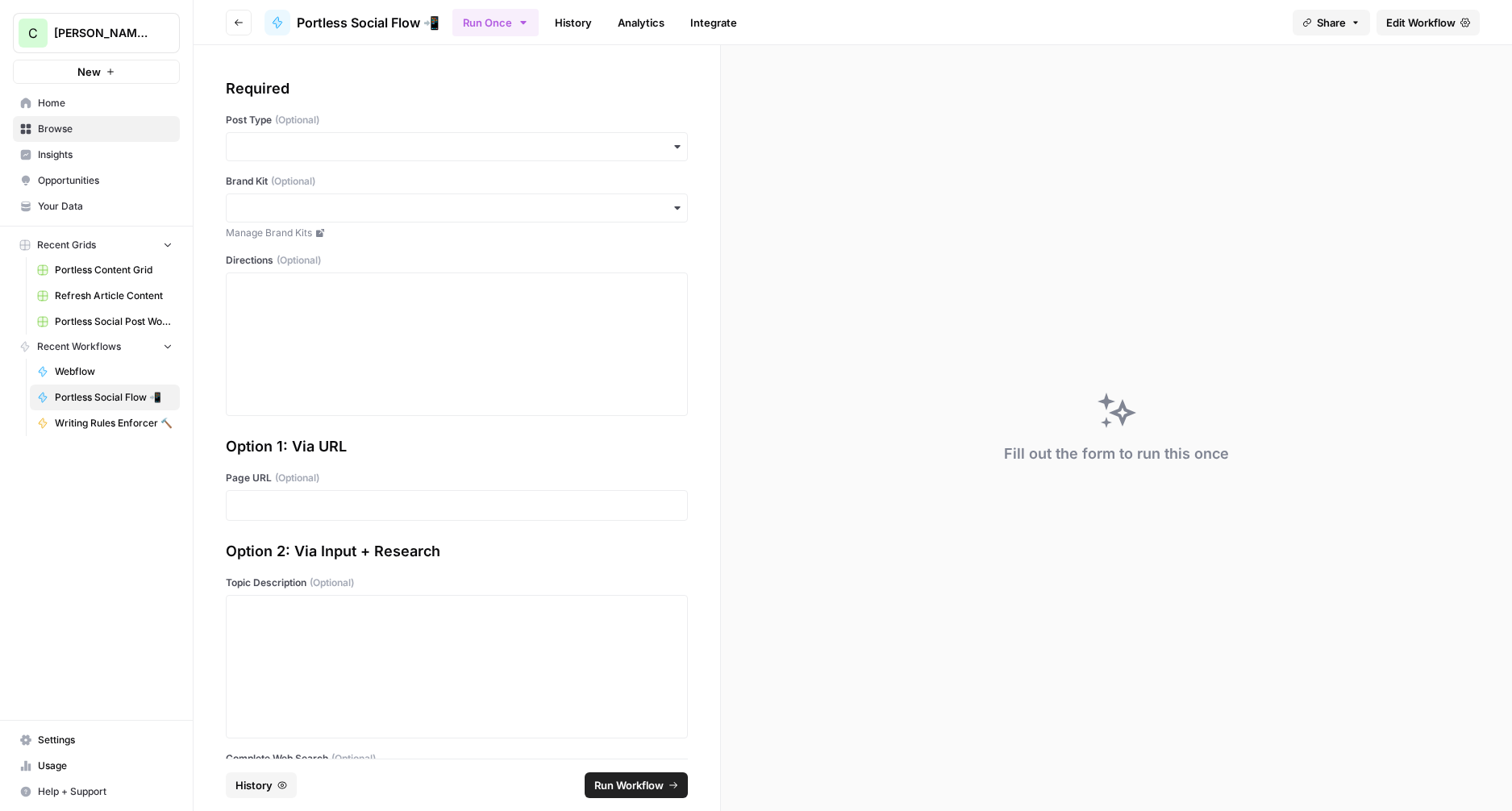
click at [1333, 16] on span "Share" at bounding box center [1331, 22] width 29 height 16
click at [1341, 98] on button "Copy" at bounding box center [1367, 101] width 52 height 16
click at [901, 321] on div "Fill out the form to run this once" at bounding box center [1116, 429] width 791 height 766
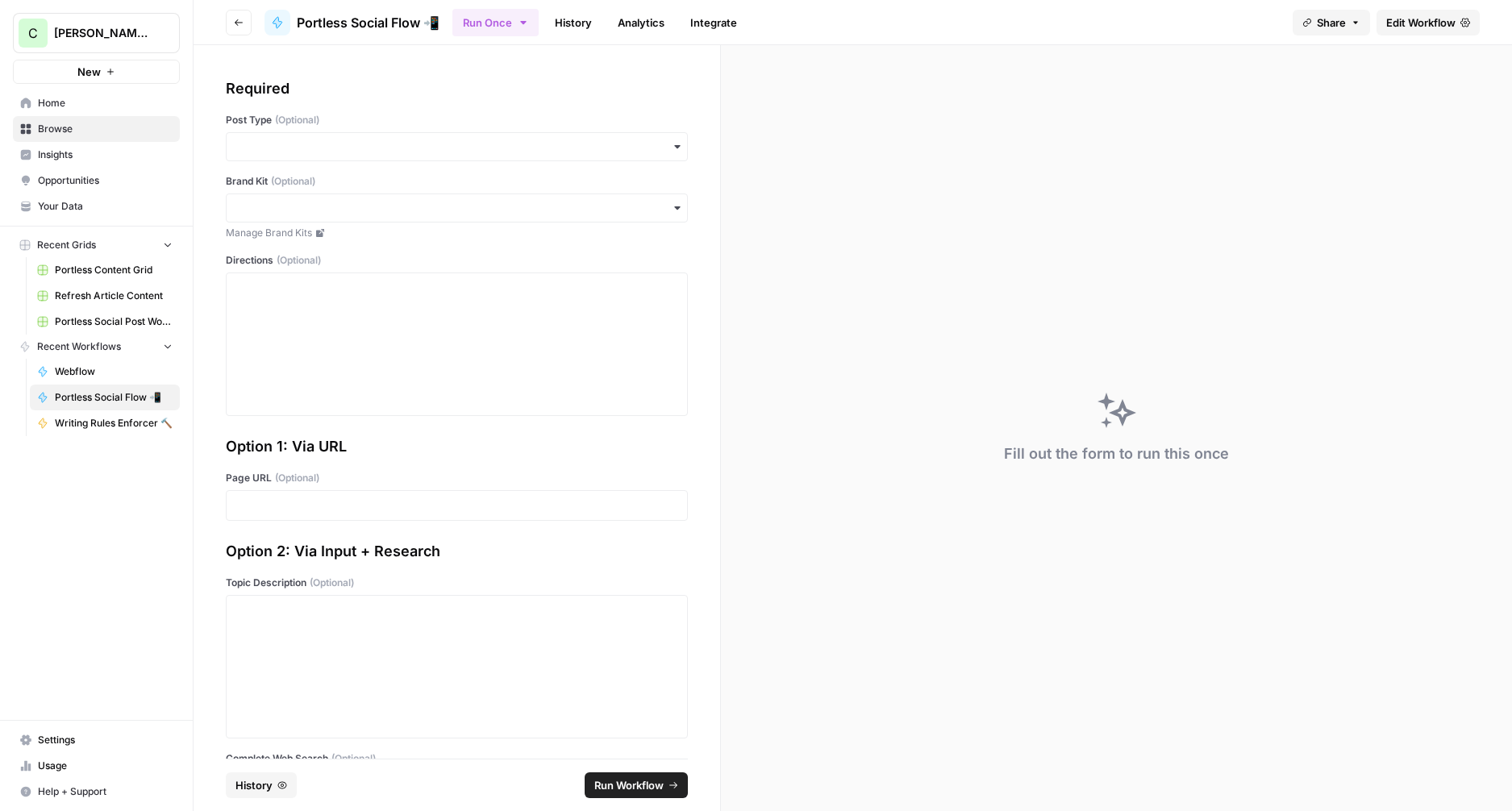
click at [891, 321] on div "Fill out the form to run this once" at bounding box center [1116, 429] width 791 height 766
click at [490, 206] on input "Brand Kit (Optional)" at bounding box center [456, 208] width 441 height 16
click at [668, 181] on label "Brand Kit (Optional)" at bounding box center [456, 181] width 462 height 14
click at [668, 200] on input "Brand Kit (Optional)" at bounding box center [456, 208] width 441 height 16
click at [1425, 25] on span "Edit Workflow" at bounding box center [1421, 22] width 69 height 16
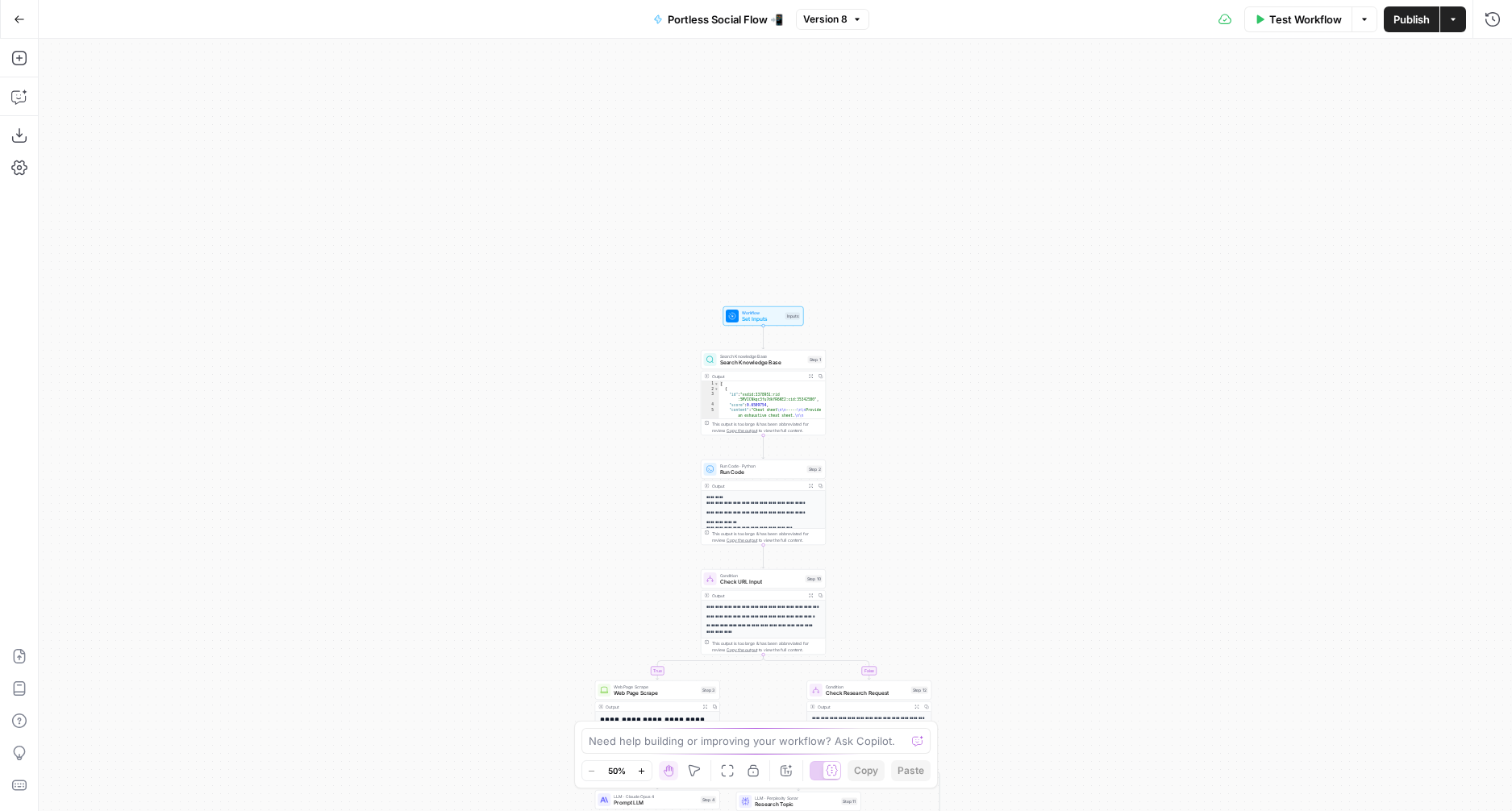
drag, startPoint x: 1005, startPoint y: 158, endPoint x: 991, endPoint y: 491, distance: 333.3
click at [991, 491] on div "true false true false Workflow Set Inputs Inputs Search Knowledge Base Search K…" at bounding box center [775, 425] width 1473 height 773
click at [770, 326] on span "Set Inputs" at bounding box center [761, 330] width 41 height 9
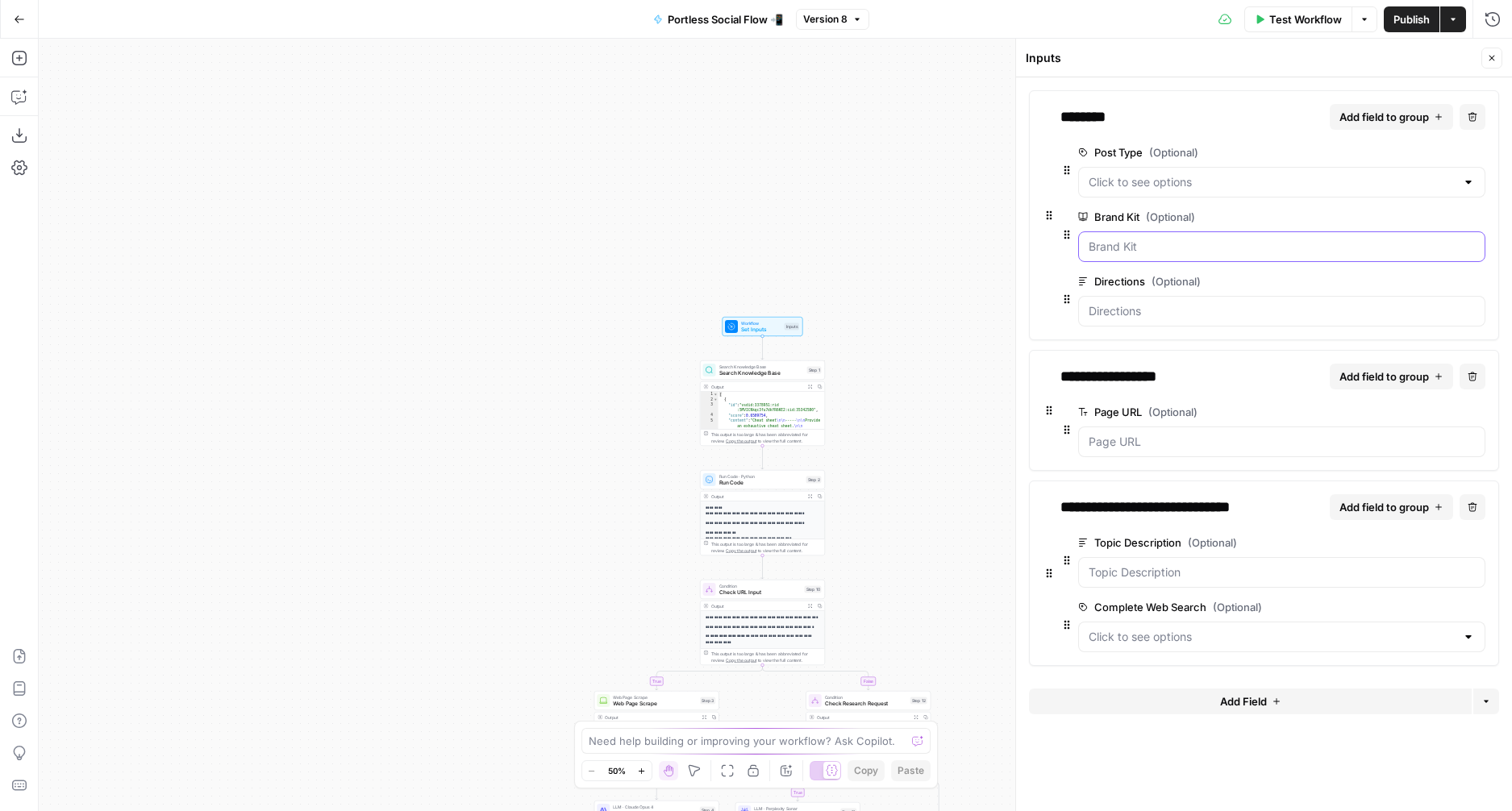
click at [1211, 247] on Kit "Brand Kit (Optional)" at bounding box center [1282, 247] width 386 height 16
click at [1484, 51] on button "Close" at bounding box center [1492, 58] width 21 height 21
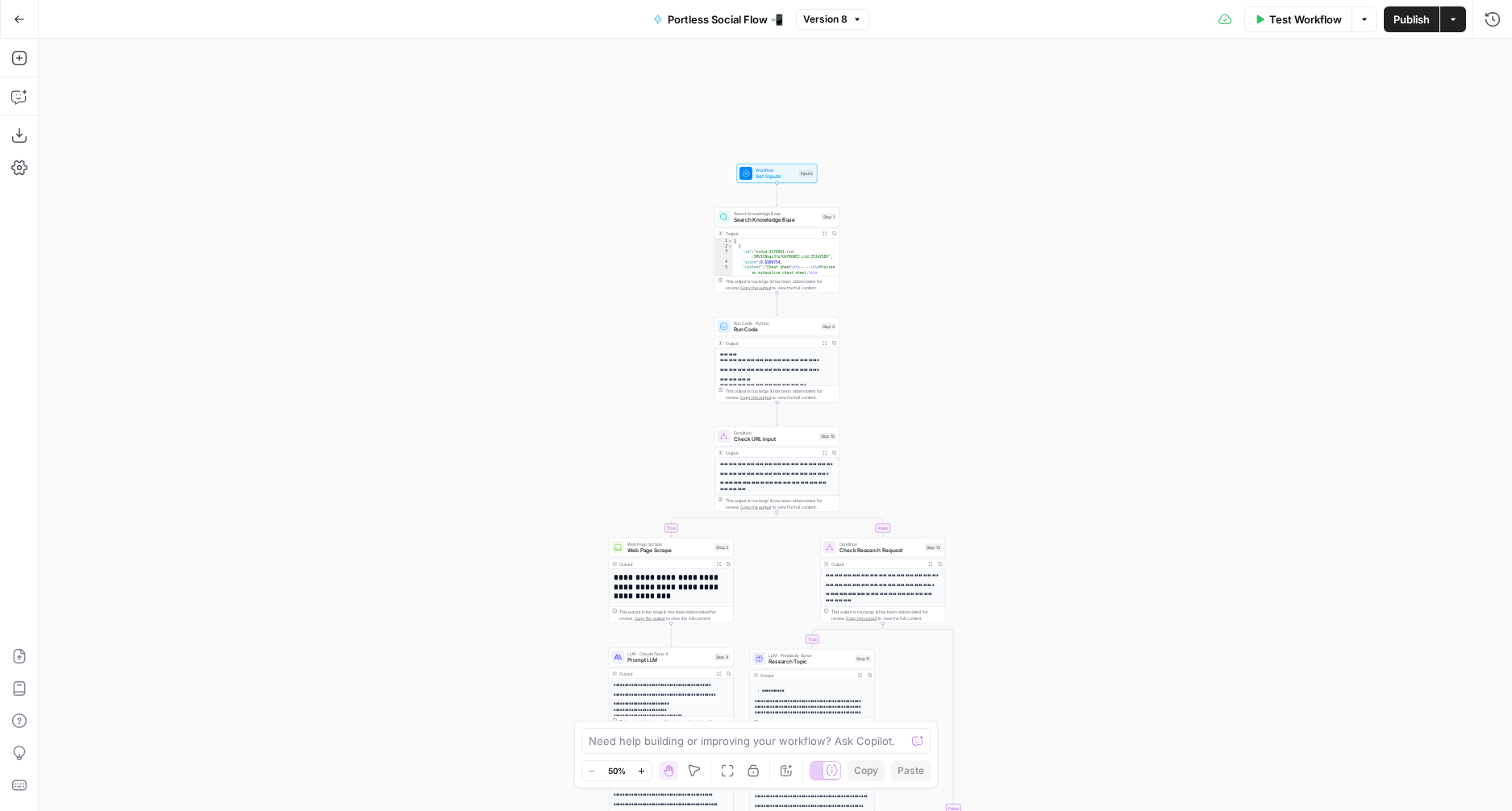
drag, startPoint x: 618, startPoint y: 250, endPoint x: 633, endPoint y: 99, distance: 151.7
click at [633, 99] on div "true true false false Workflow Set Inputs Inputs Search Knowledge Base Search K…" at bounding box center [775, 425] width 1473 height 773
click at [13, 18] on icon "button" at bounding box center [19, 19] width 11 height 11
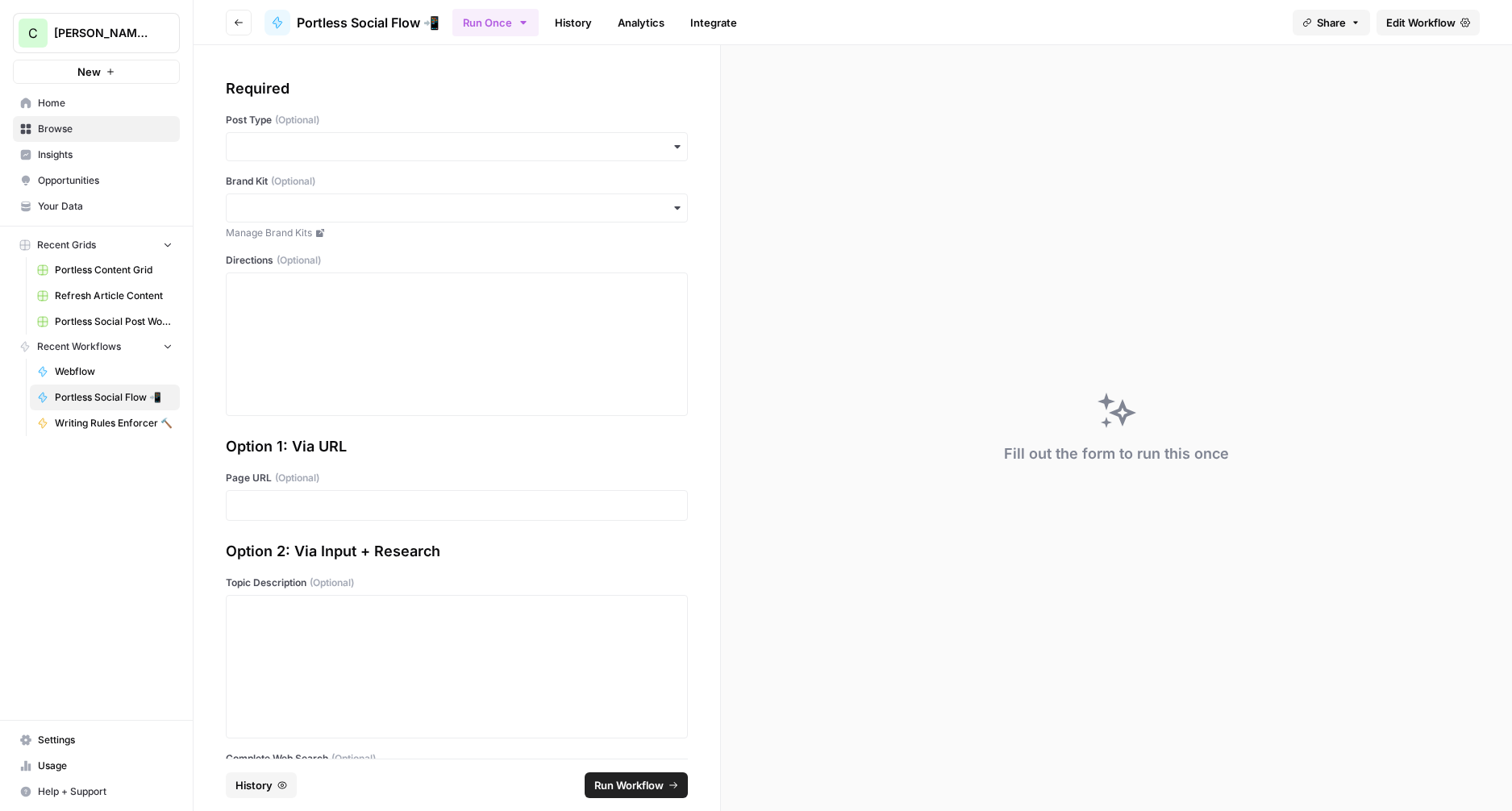
click at [65, 110] on span "Home" at bounding box center [105, 102] width 135 height 14
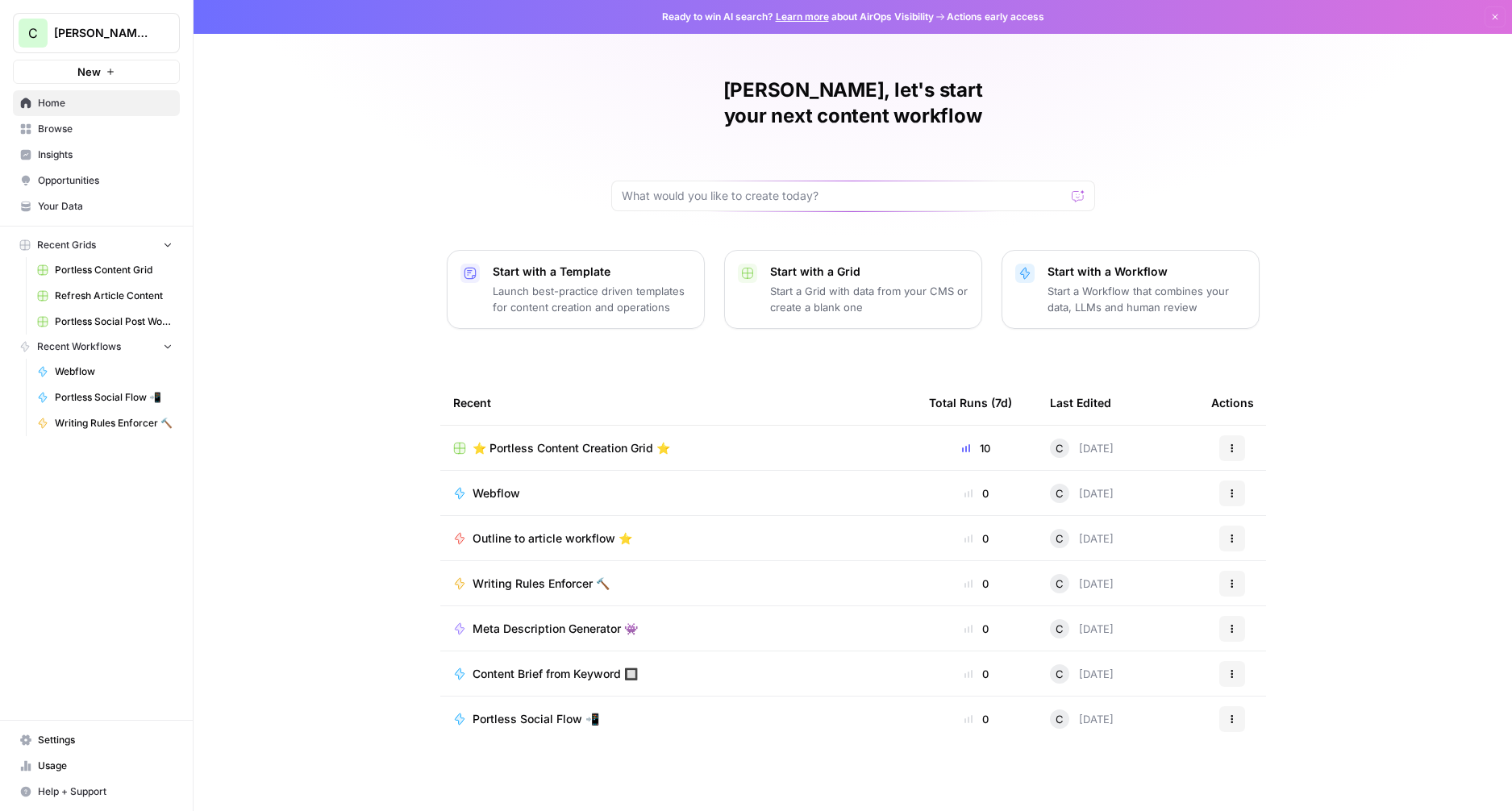
click at [89, 396] on span "Portless Social Flow 📲" at bounding box center [114, 397] width 118 height 14
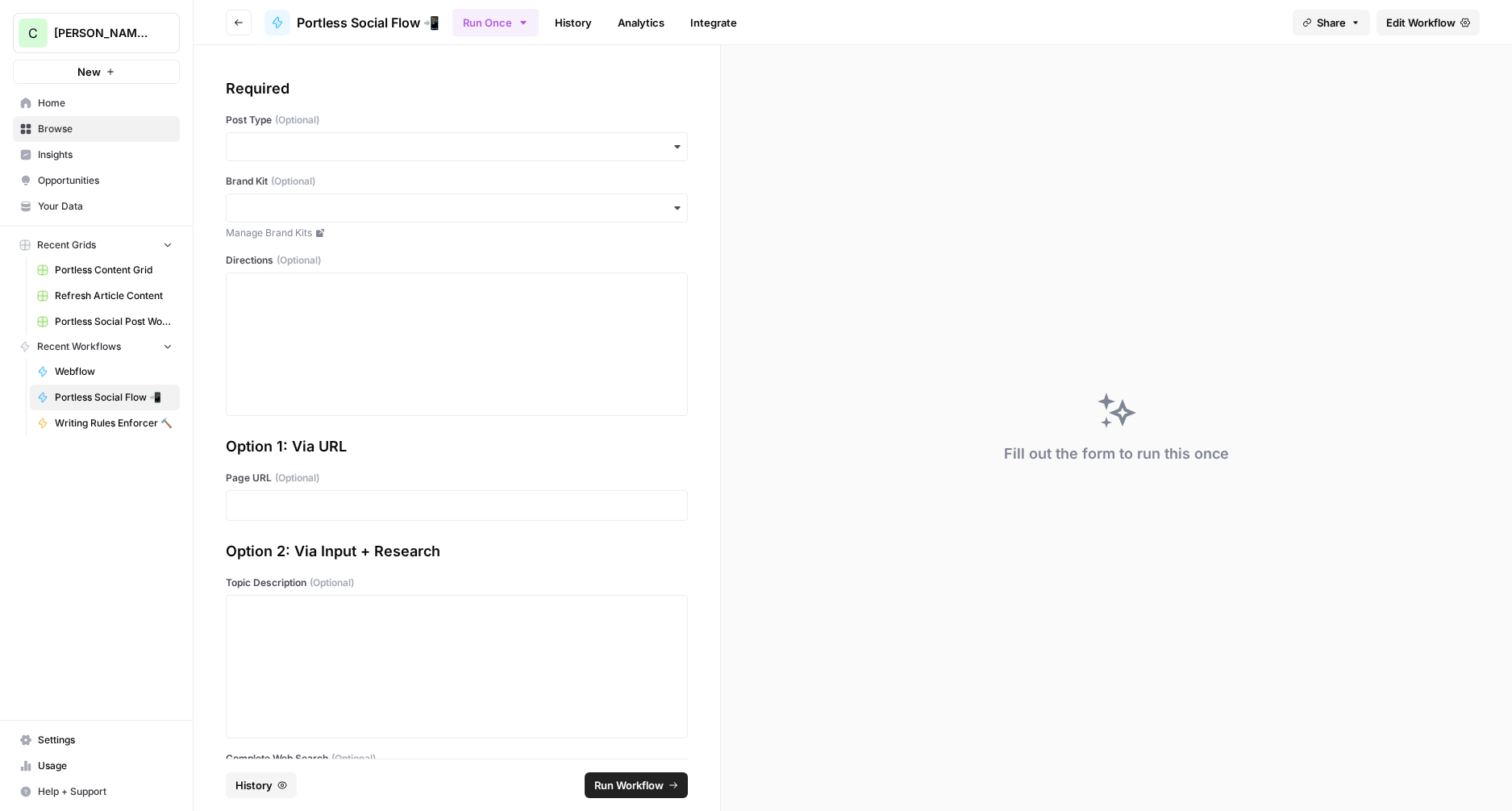
click at [1329, 19] on span "Share" at bounding box center [1331, 22] width 29 height 16
click at [1374, 99] on icon at bounding box center [1381, 101] width 13 height 13
